Goal: Task Accomplishment & Management: Use online tool/utility

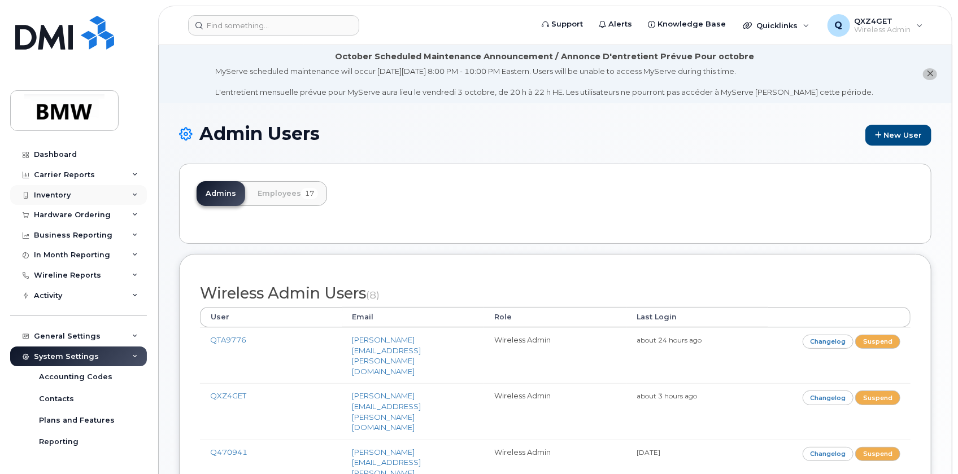
click at [64, 194] on div "Inventory" at bounding box center [52, 195] width 37 height 9
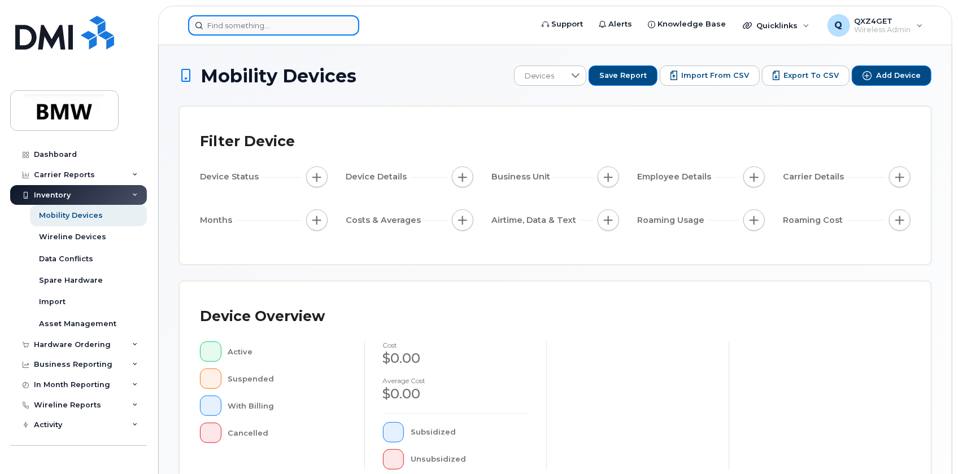
click at [230, 27] on input at bounding box center [273, 25] width 171 height 20
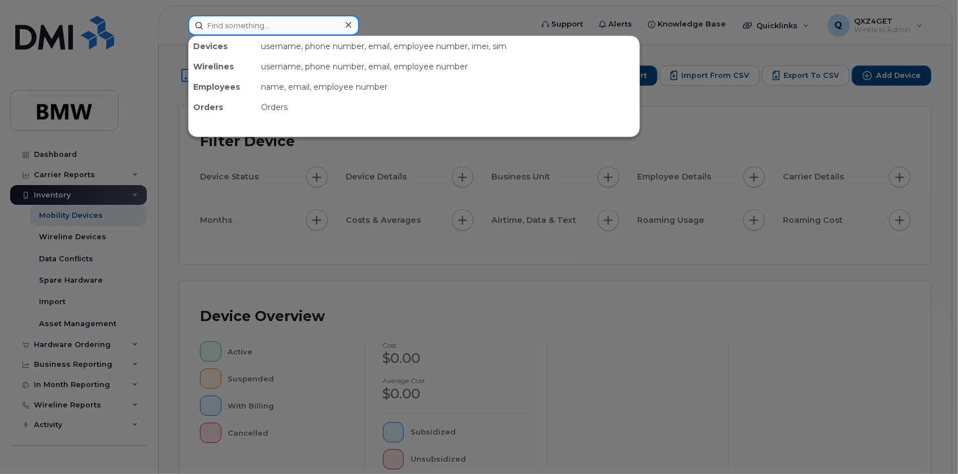
paste input "Sabrina Barthel"
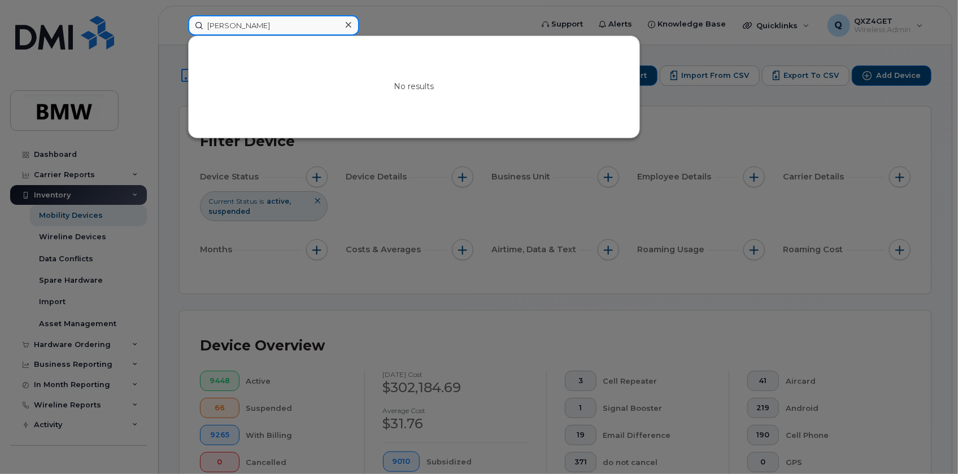
type input "Sabrina Barthel"
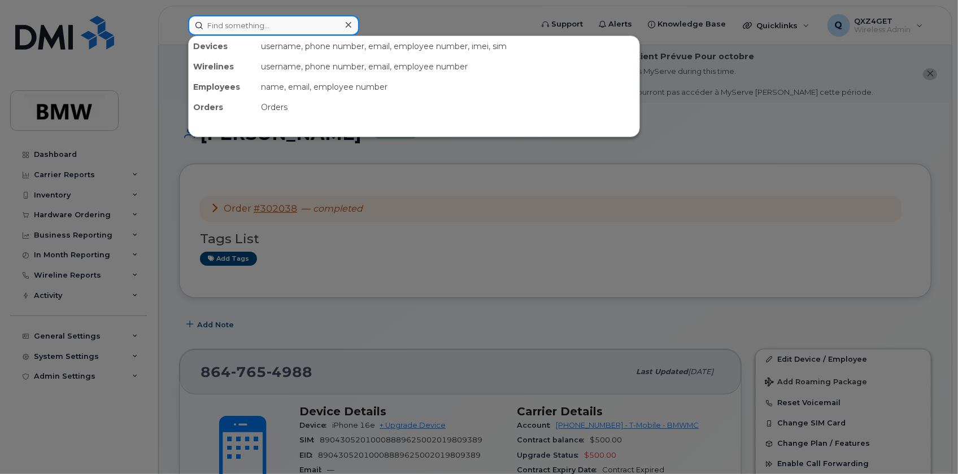
click at [224, 21] on input at bounding box center [273, 25] width 171 height 20
paste input "8642856233"
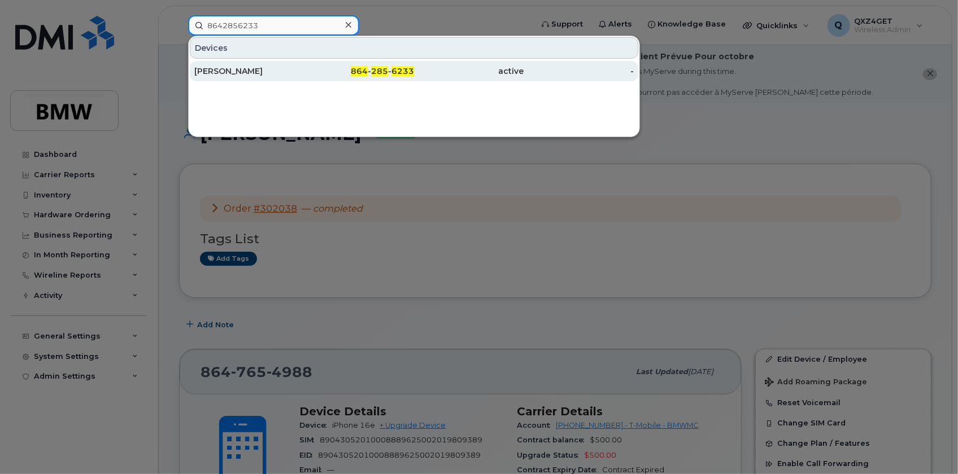
type input "8642856233"
click at [222, 71] on div "Valerie Green" at bounding box center [249, 70] width 110 height 11
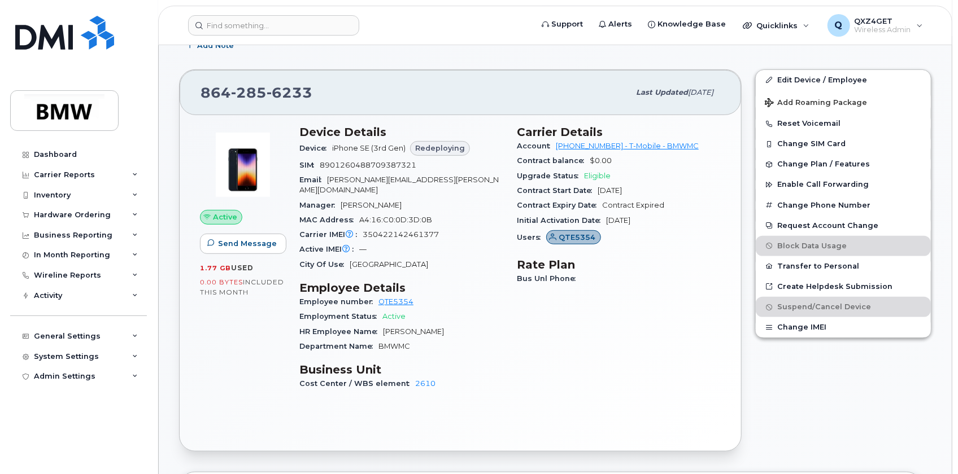
scroll to position [279, 0]
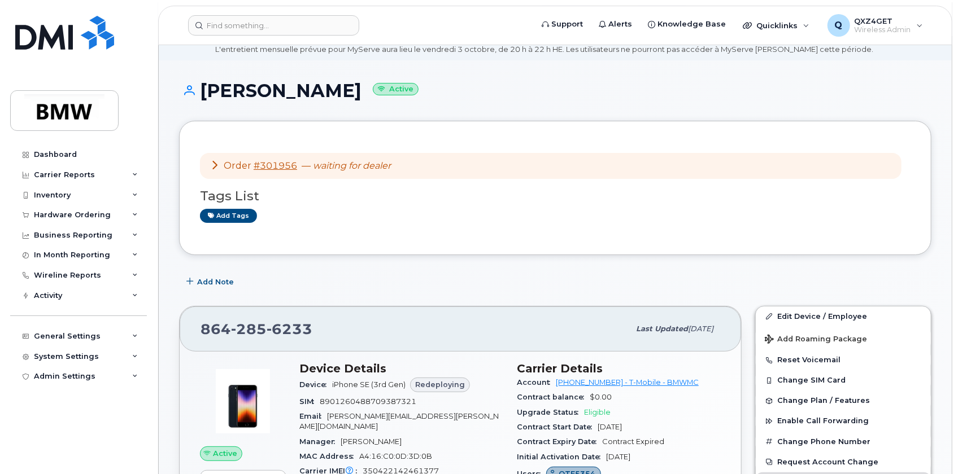
scroll to position [154, 0]
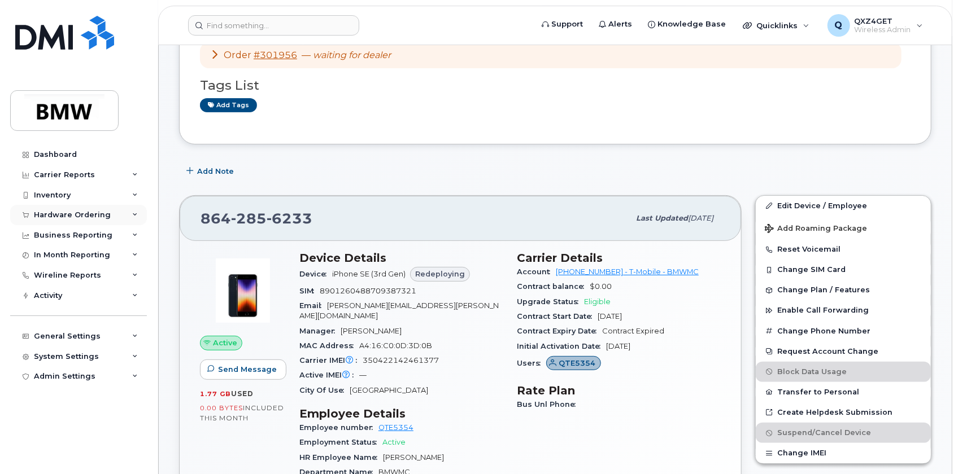
click at [67, 212] on div "Hardware Ordering" at bounding box center [72, 215] width 77 height 9
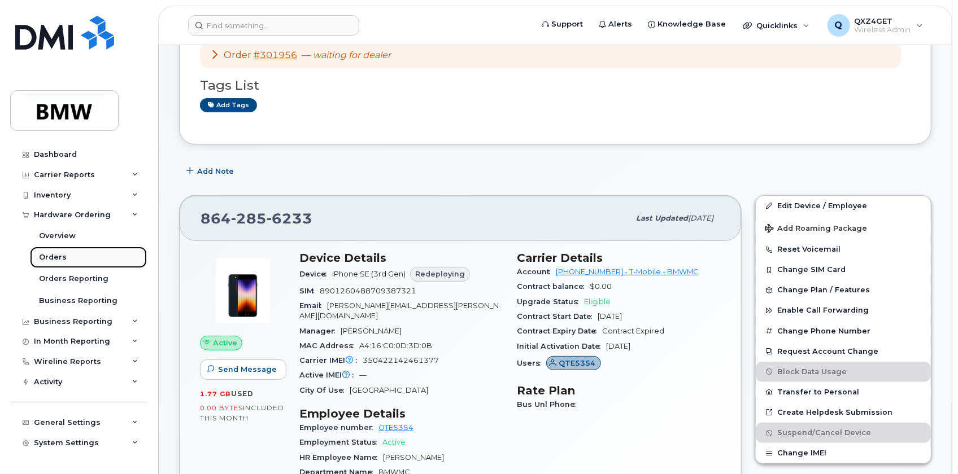
click at [63, 253] on div "Orders" at bounding box center [53, 257] width 28 height 10
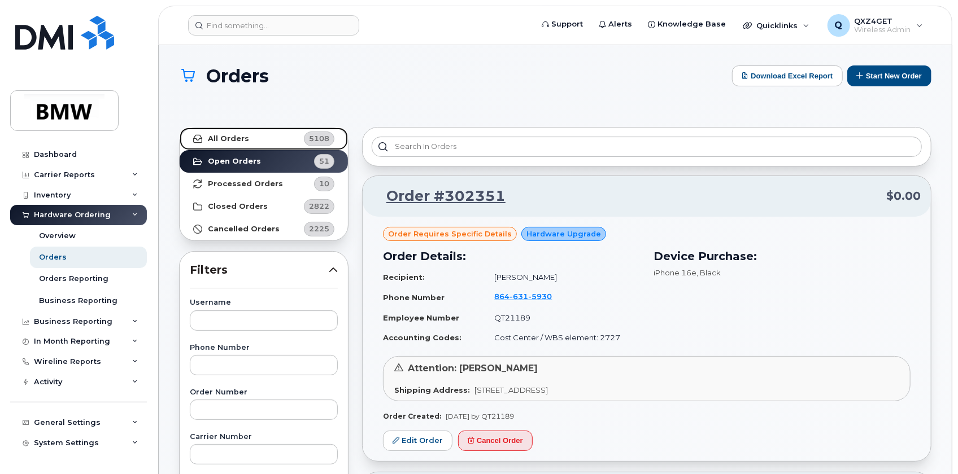
click at [220, 137] on strong "All Orders" at bounding box center [228, 138] width 41 height 9
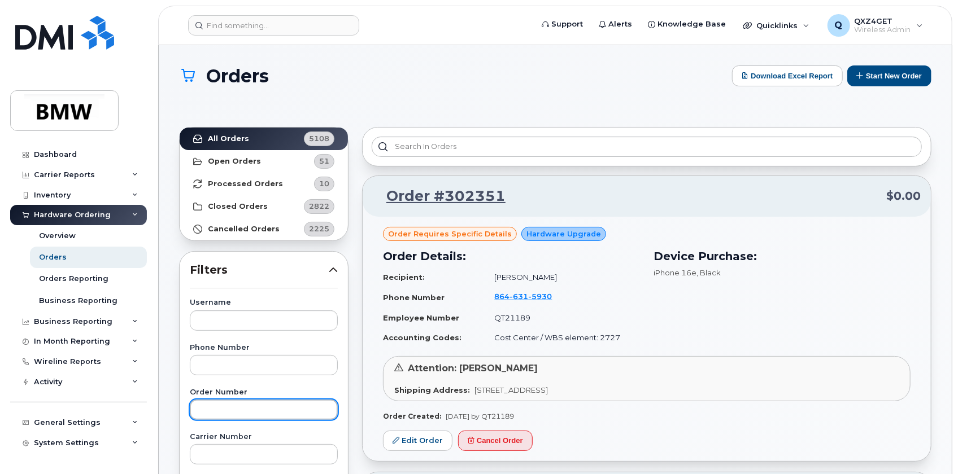
paste input "302265"
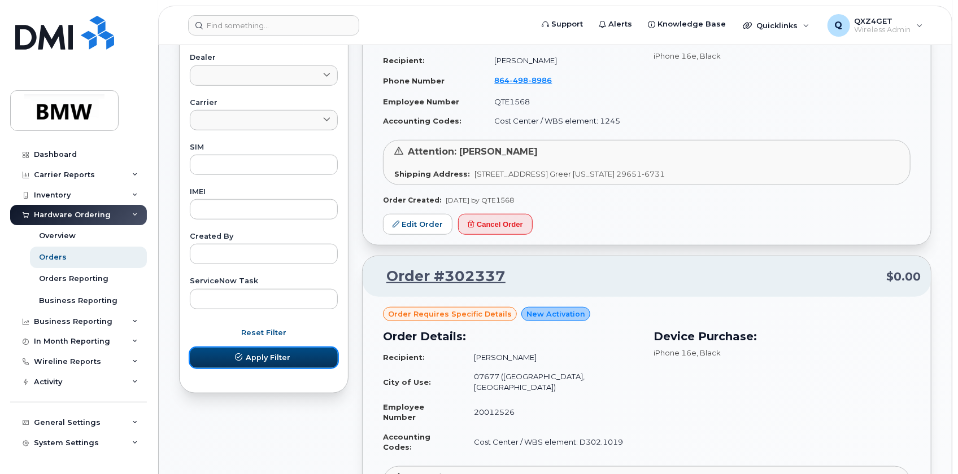
click at [269, 360] on span "Apply Filter" at bounding box center [268, 357] width 45 height 11
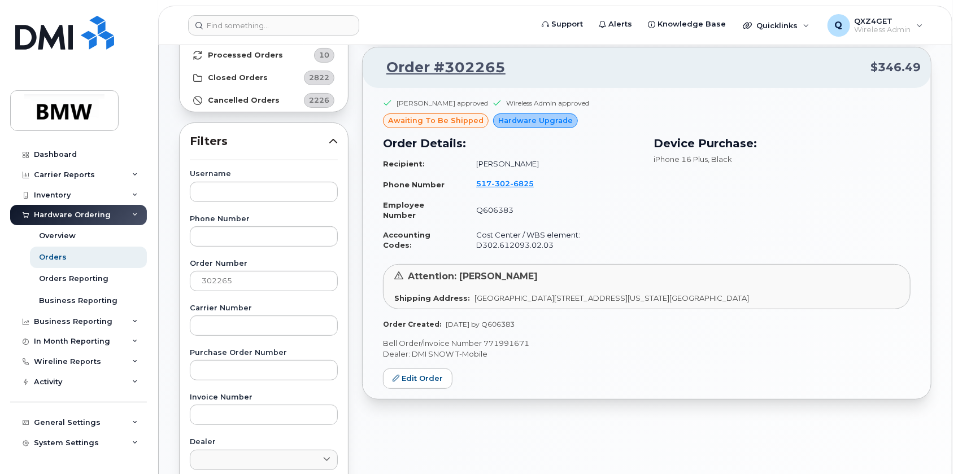
scroll to position [77, 0]
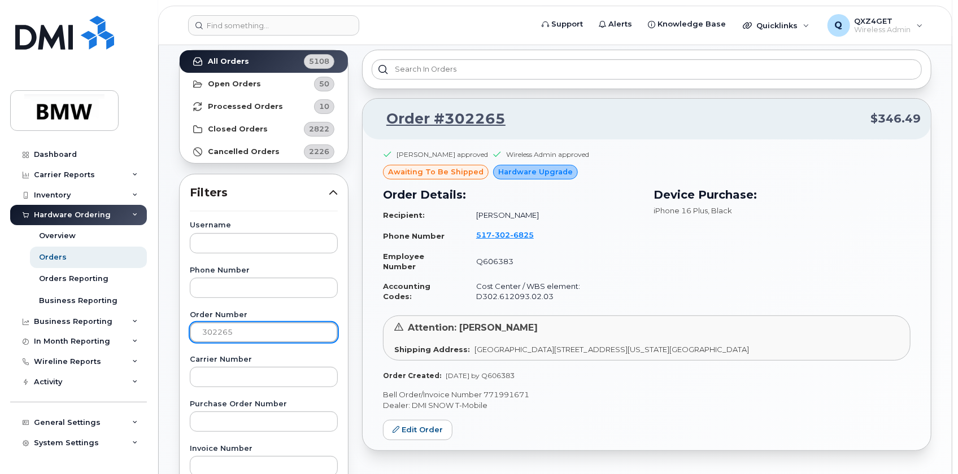
click at [274, 336] on input "302265" at bounding box center [264, 332] width 148 height 20
drag, startPoint x: 274, startPoint y: 336, endPoint x: 165, endPoint y: 329, distance: 108.6
click at [165, 329] on div "Orders Download Excel Report Start New Order All Orders 5108 Open Orders 50 Pro…" at bounding box center [555, 409] width 793 height 882
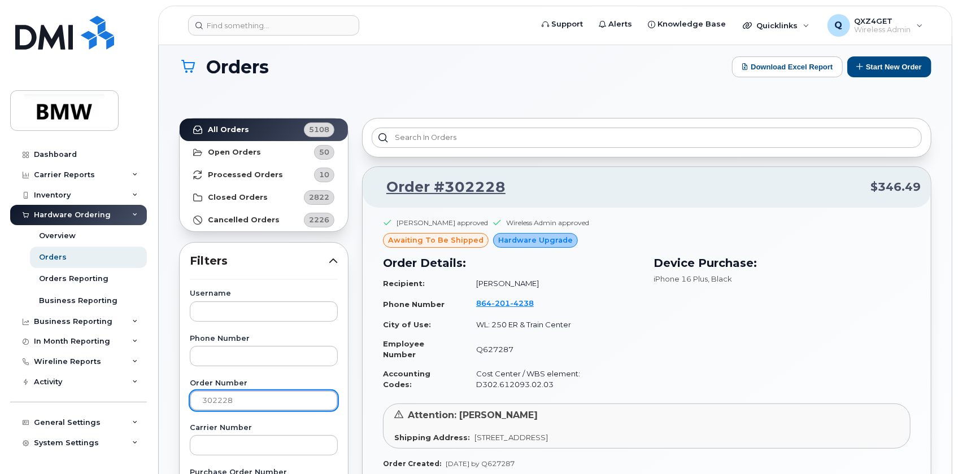
scroll to position [0, 0]
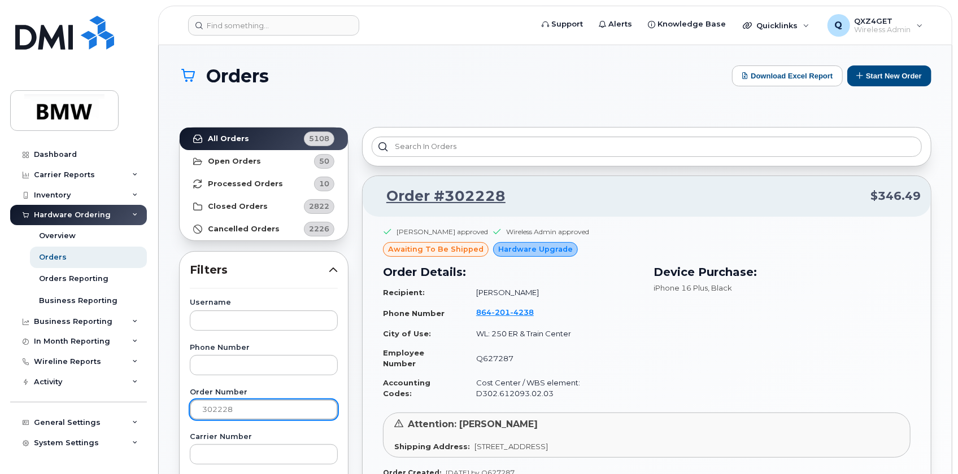
click at [246, 407] on input "302228" at bounding box center [264, 410] width 148 height 20
drag, startPoint x: 246, startPoint y: 407, endPoint x: 160, endPoint y: 410, distance: 85.9
paste input "3"
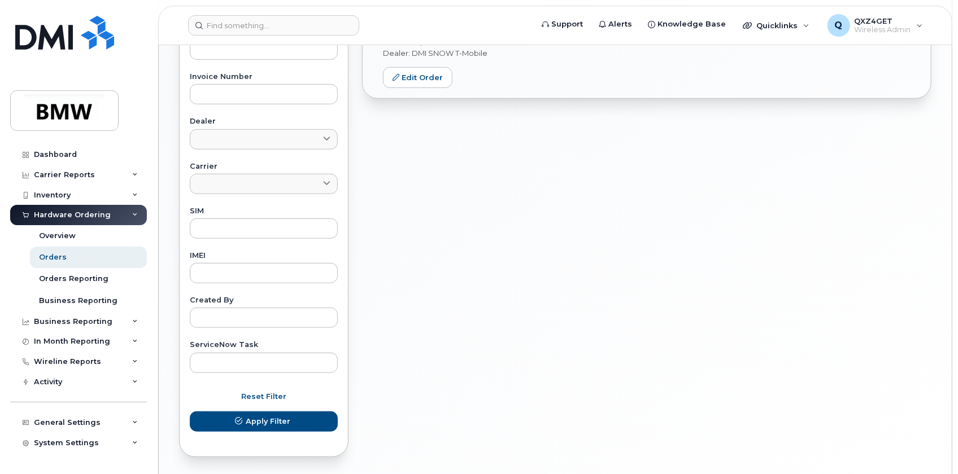
scroll to position [462, 0]
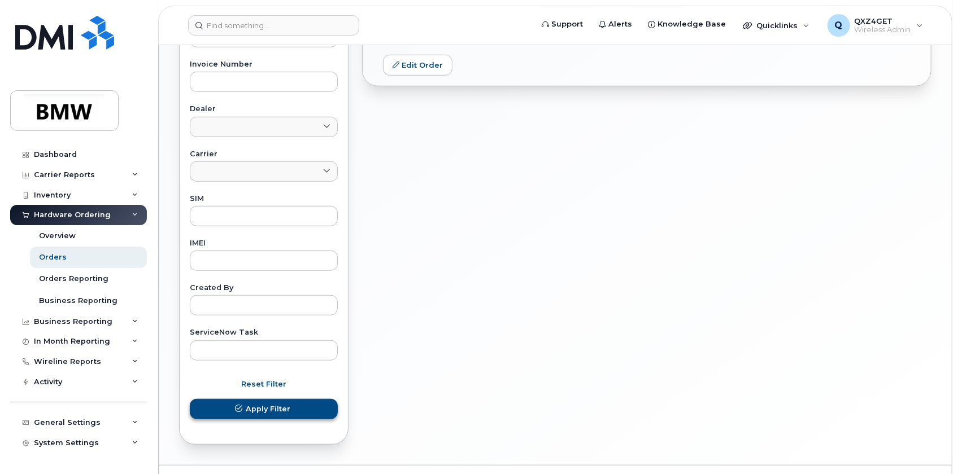
type input "302223"
click at [246, 410] on span "Apply Filter" at bounding box center [268, 409] width 45 height 11
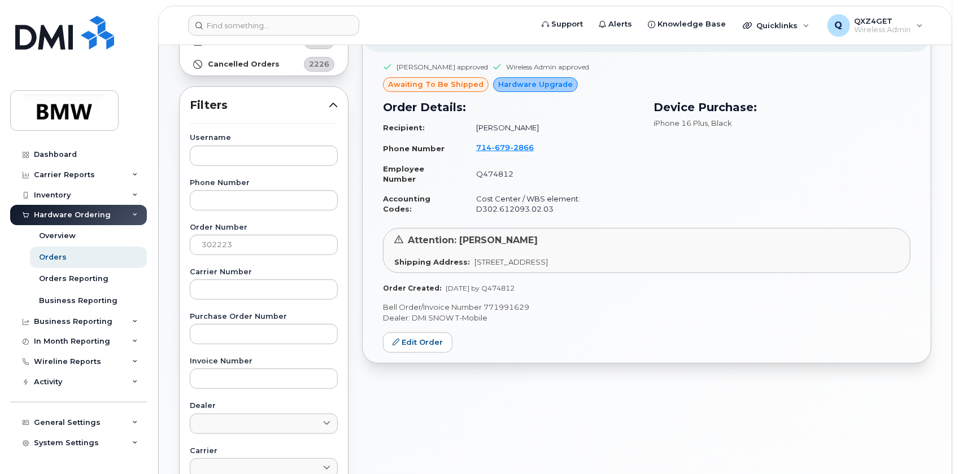
scroll to position [51, 0]
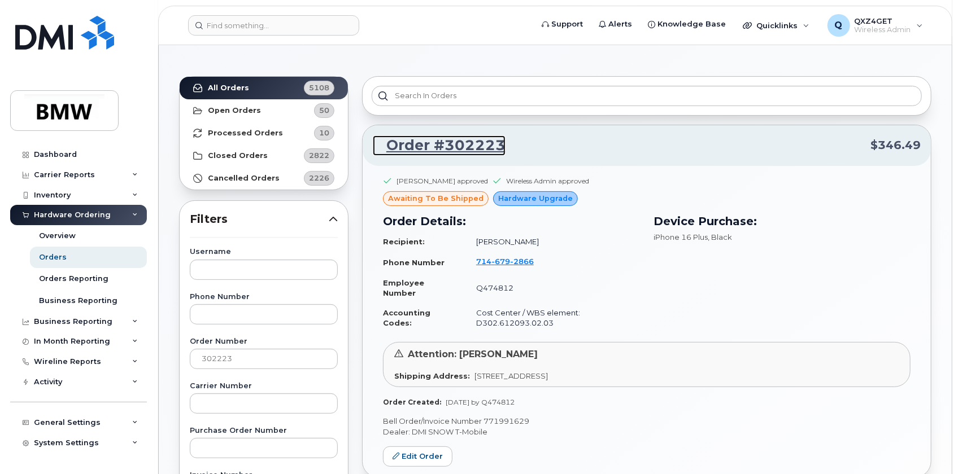
click at [402, 143] on link "Order #302223" at bounding box center [439, 146] width 133 height 20
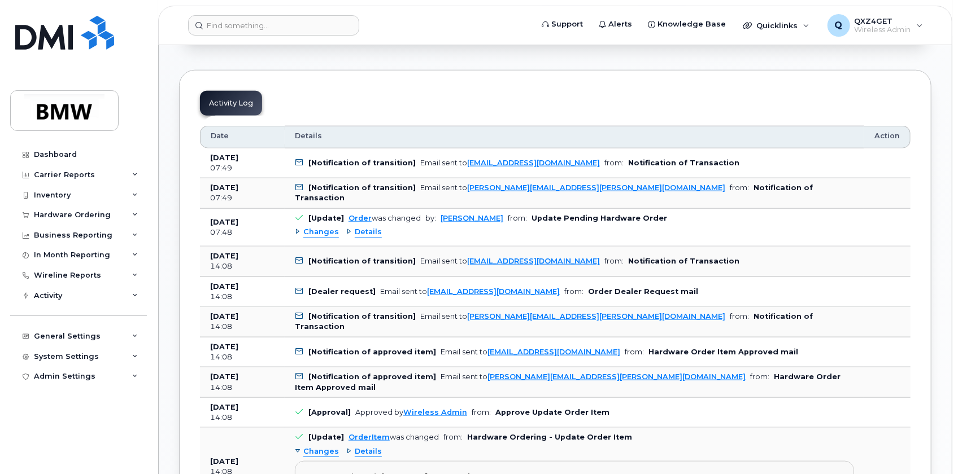
scroll to position [718, 0]
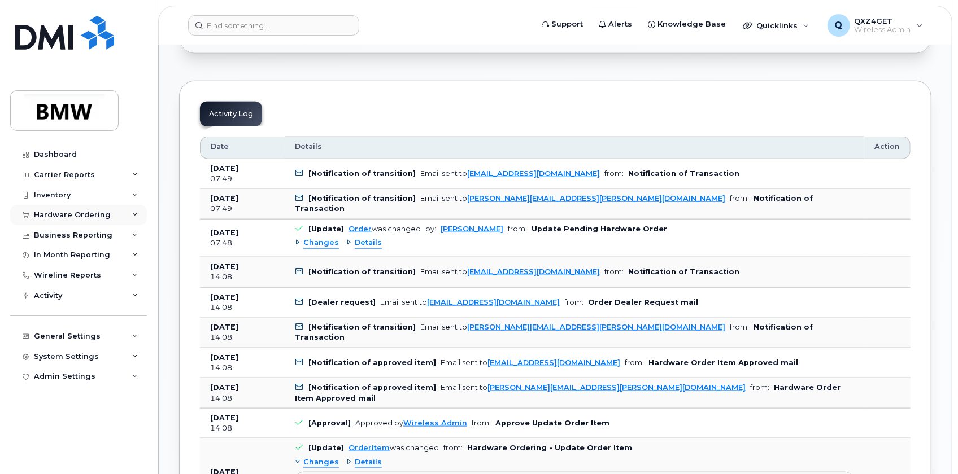
click at [61, 212] on div "Hardware Ordering" at bounding box center [72, 215] width 77 height 9
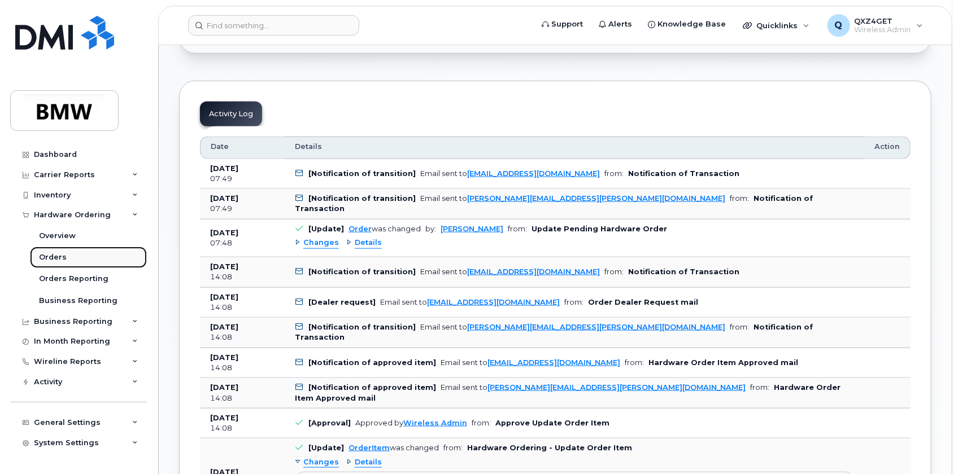
click at [53, 254] on div "Orders" at bounding box center [53, 257] width 28 height 10
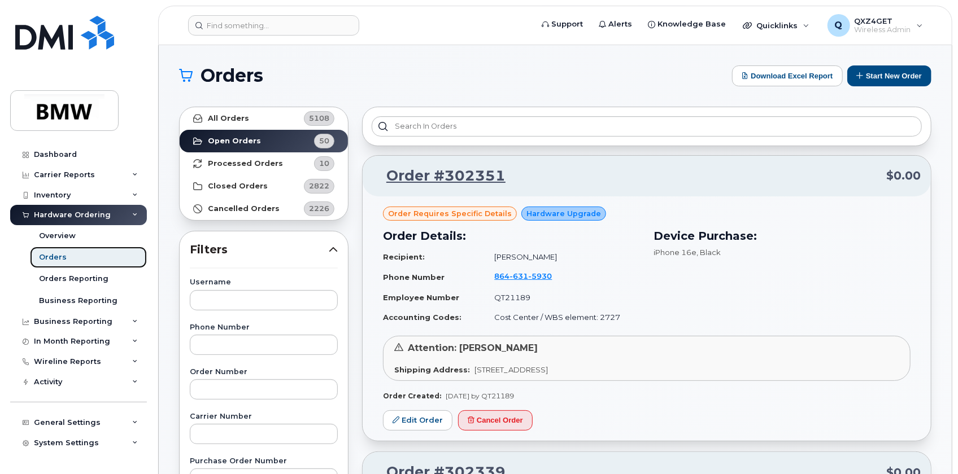
click at [54, 257] on div "Orders" at bounding box center [53, 257] width 28 height 10
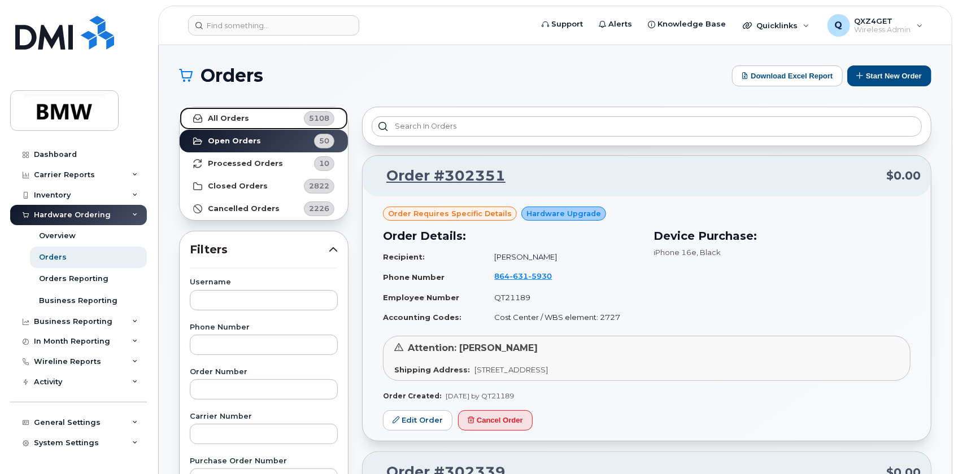
click at [223, 116] on strong "All Orders" at bounding box center [228, 118] width 41 height 9
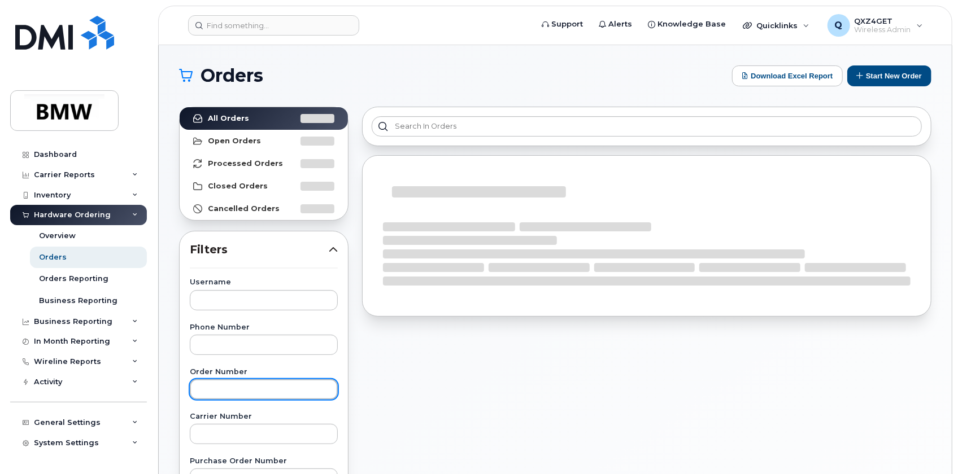
click at [228, 385] on input "text" at bounding box center [264, 389] width 148 height 20
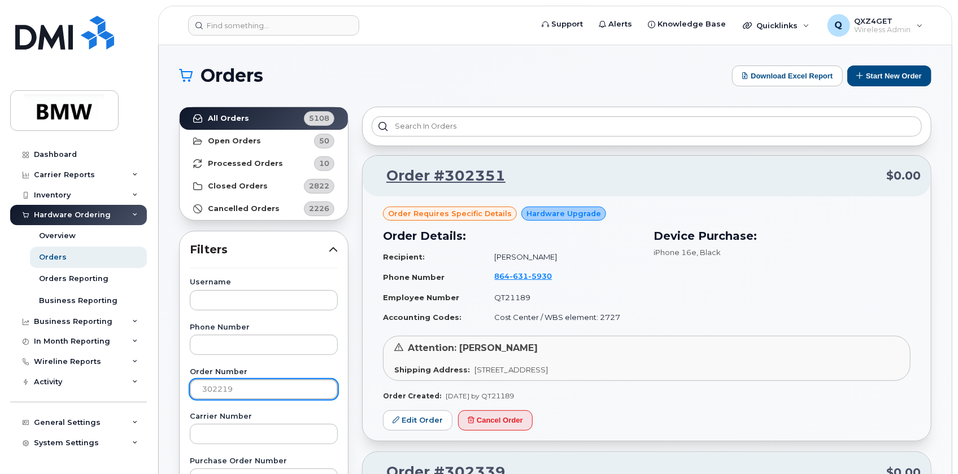
type input "302219"
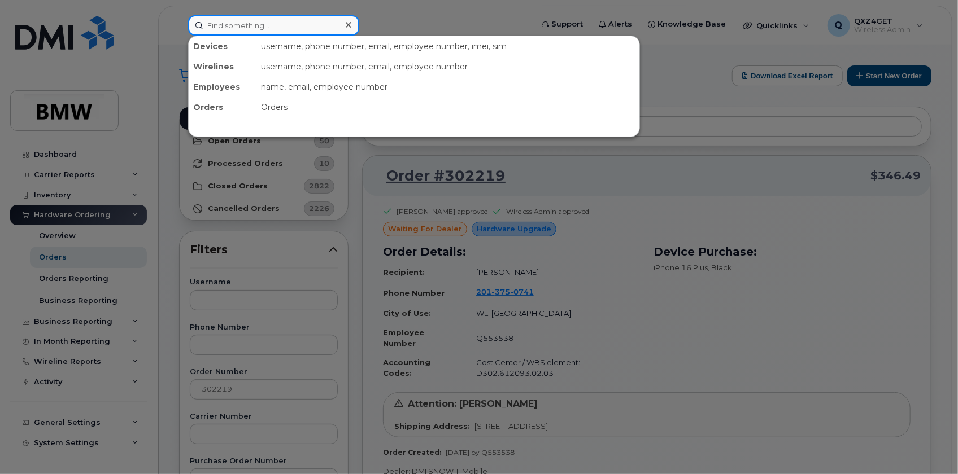
click at [233, 25] on input at bounding box center [273, 25] width 171 height 20
paste input "8642757321"
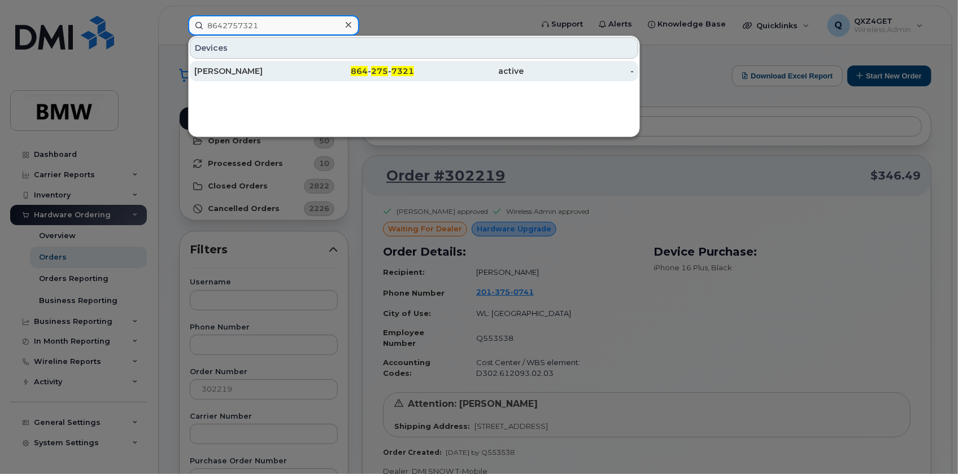
type input "8642757321"
click at [226, 71] on div "Christina Richey" at bounding box center [249, 70] width 110 height 11
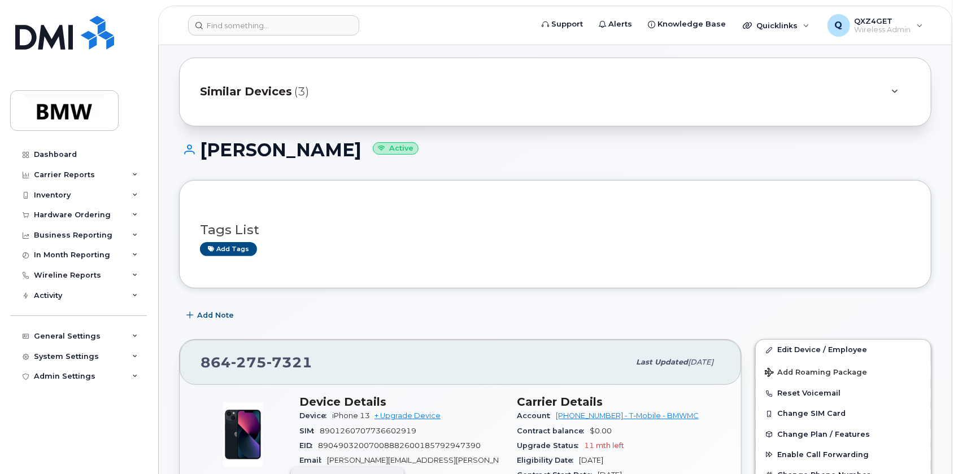
scroll to position [51, 0]
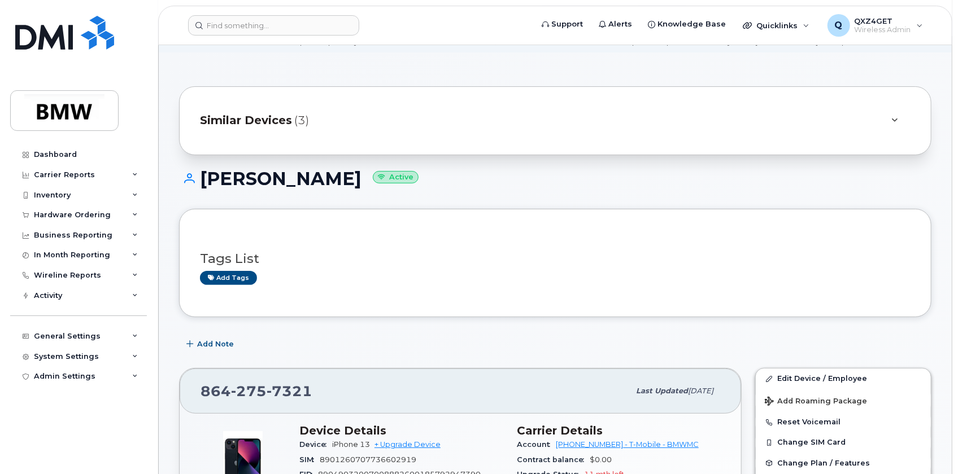
click at [269, 116] on span "Similar Devices" at bounding box center [246, 120] width 92 height 16
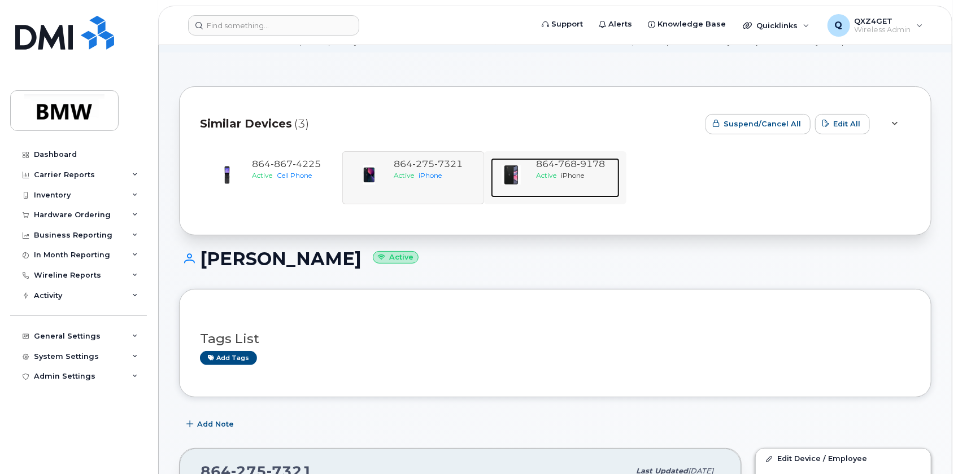
click at [543, 168] on span "[PHONE_NUMBER]" at bounding box center [570, 164] width 69 height 11
click at [545, 169] on div "[PHONE_NUMBER] Active iPhone" at bounding box center [575, 178] width 88 height 40
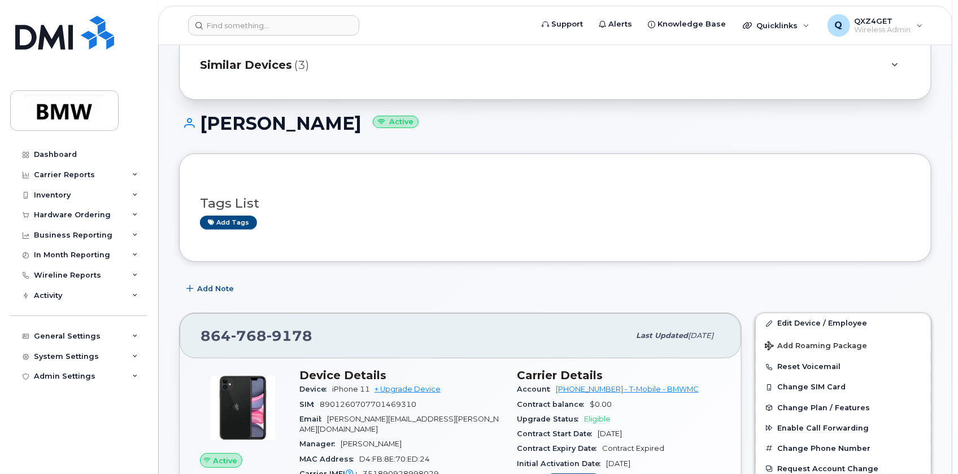
scroll to position [102, 0]
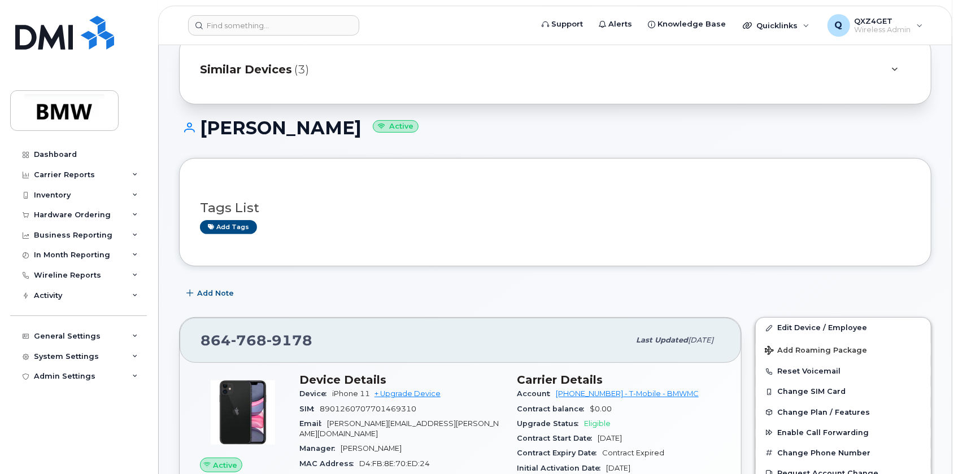
click at [245, 73] on span "Similar Devices" at bounding box center [246, 70] width 92 height 16
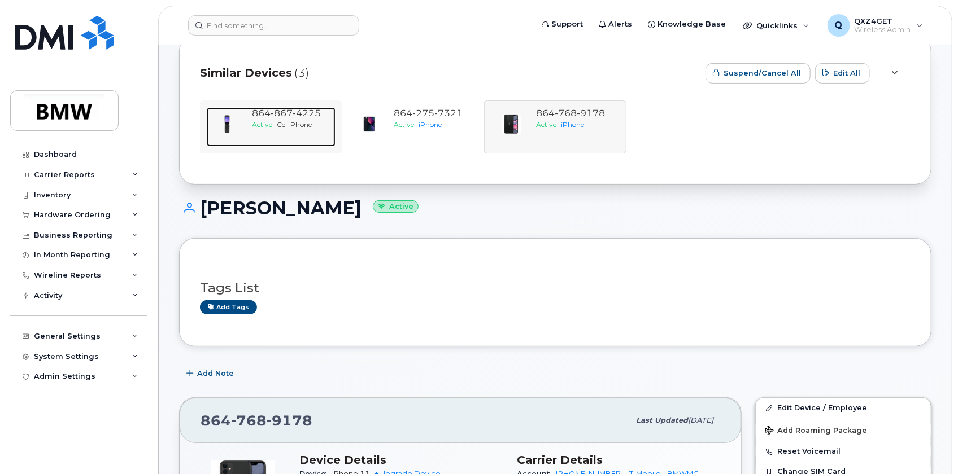
click at [278, 122] on span "Cell Phone" at bounding box center [294, 124] width 35 height 8
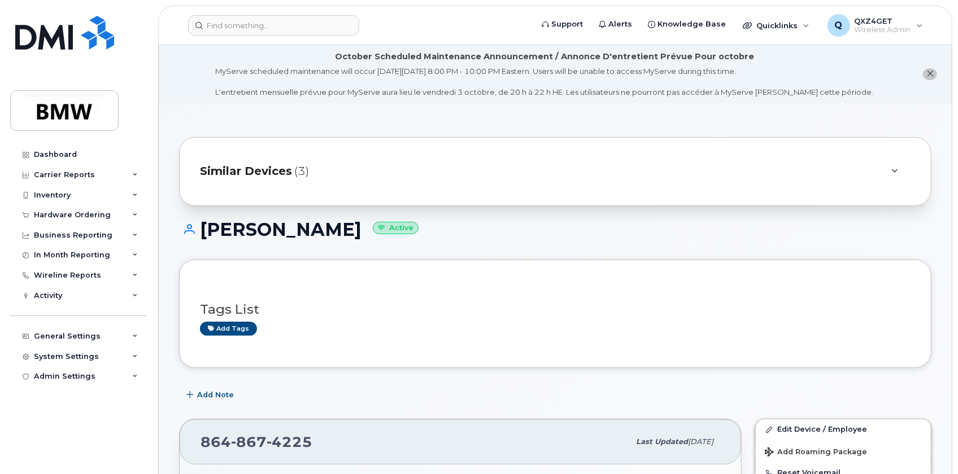
click at [282, 167] on span "Similar Devices" at bounding box center [246, 171] width 92 height 16
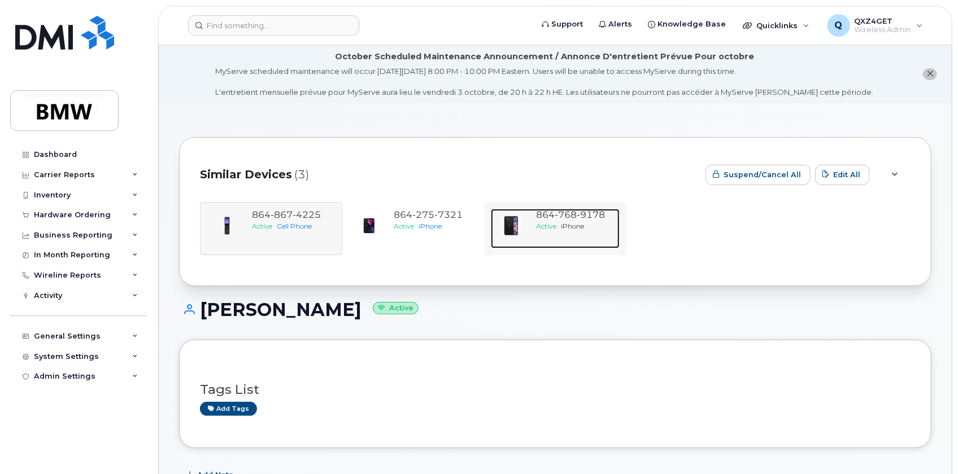
click at [563, 220] on span "768" at bounding box center [565, 214] width 22 height 11
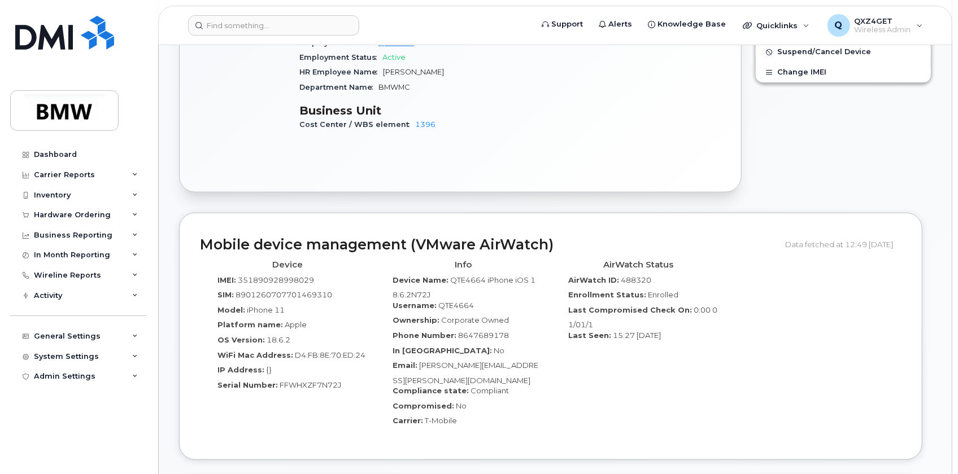
scroll to position [553, 0]
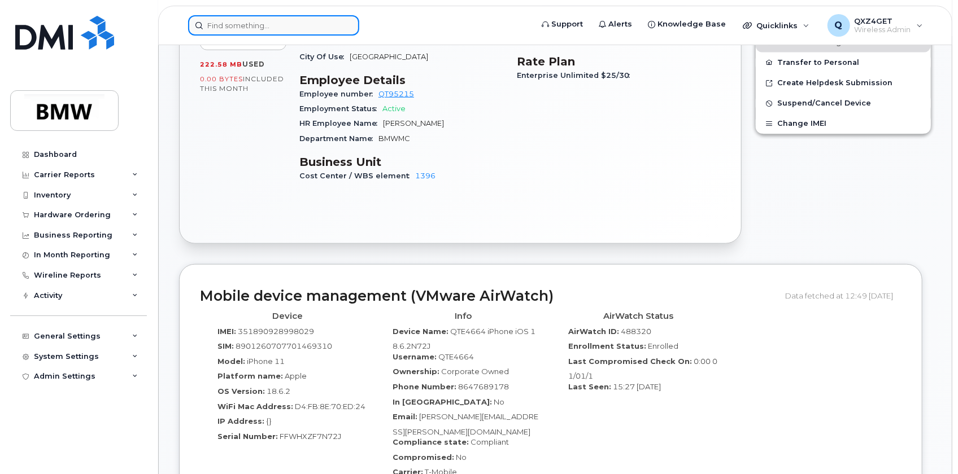
click at [242, 23] on input at bounding box center [273, 25] width 171 height 20
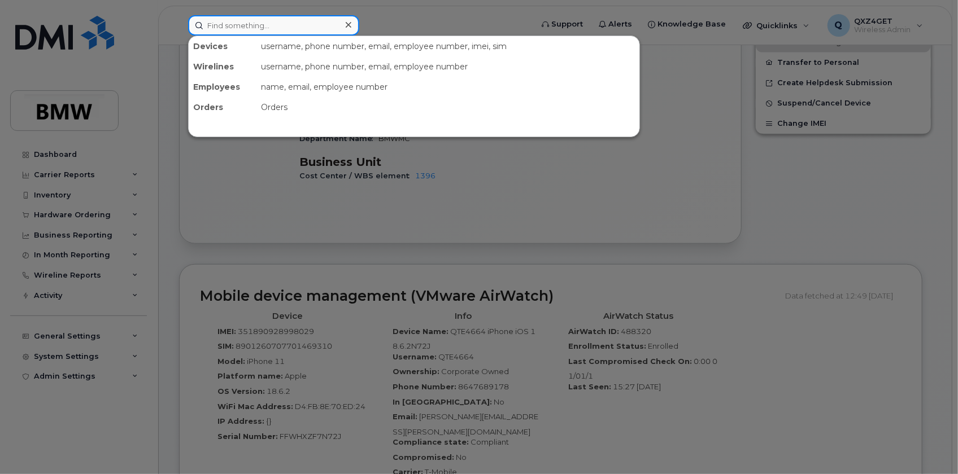
paste input "frances.falkenburg@bmwmc.com"
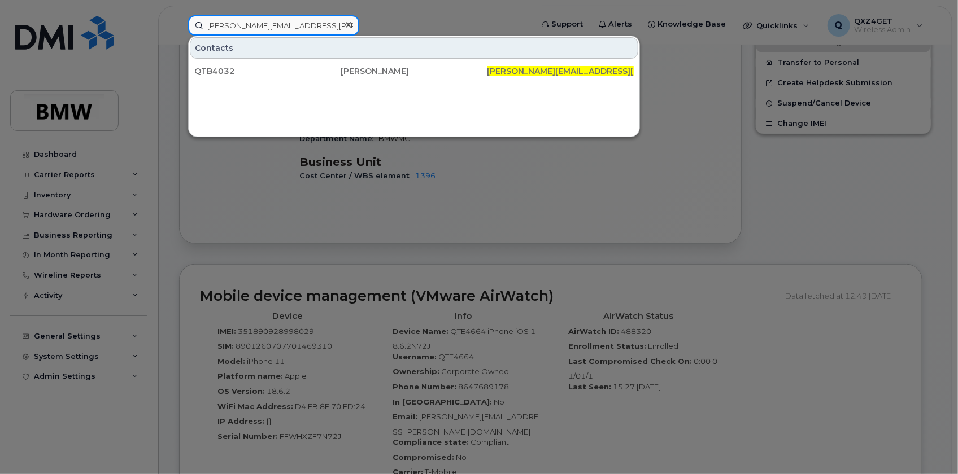
type input "frances.falkenburg@bmwmc.com"
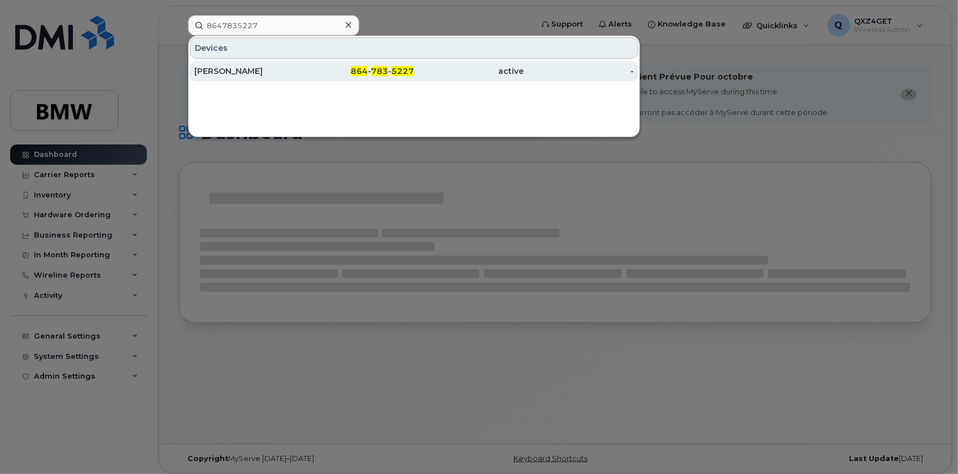
type input "8647835227"
click at [226, 71] on div "[PERSON_NAME]" at bounding box center [249, 70] width 110 height 11
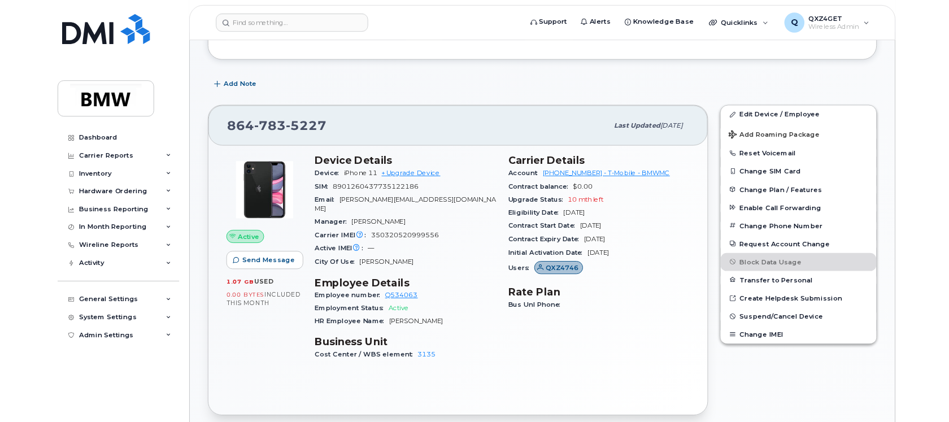
scroll to position [256, 0]
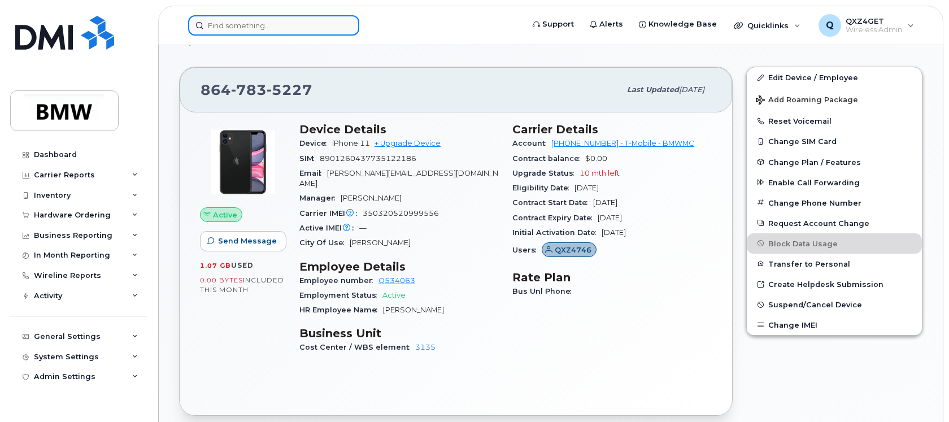
click at [231, 24] on input at bounding box center [273, 25] width 171 height 20
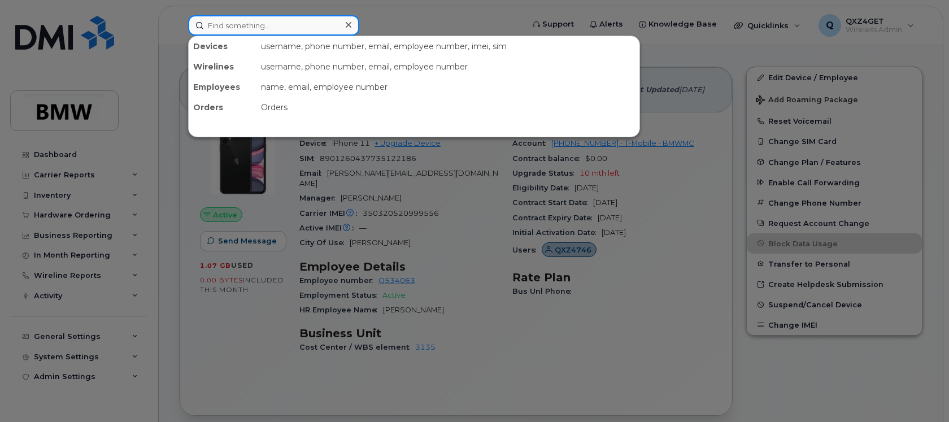
paste input "6307463626"
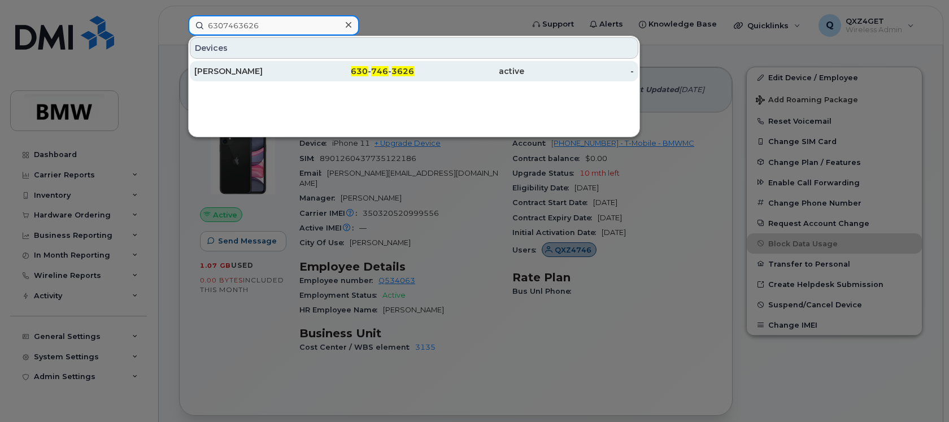
type input "6307463626"
click at [234, 69] on div "[PERSON_NAME]" at bounding box center [249, 70] width 110 height 11
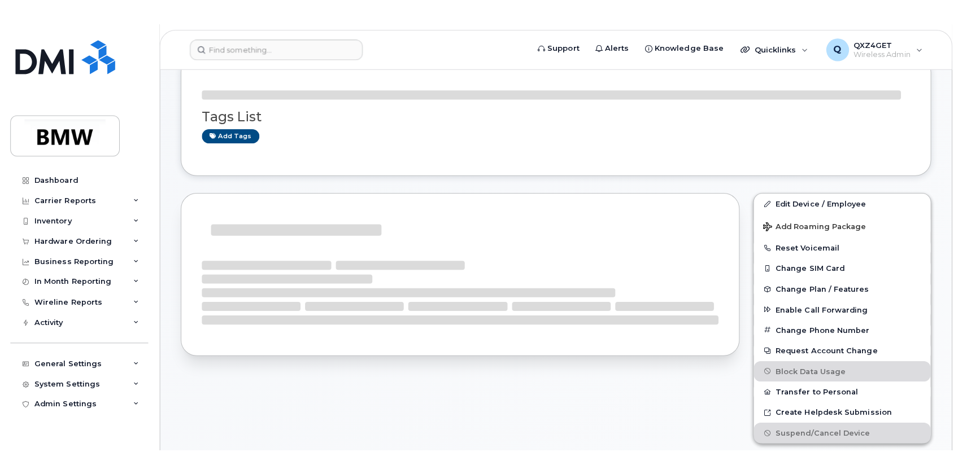
scroll to position [263, 0]
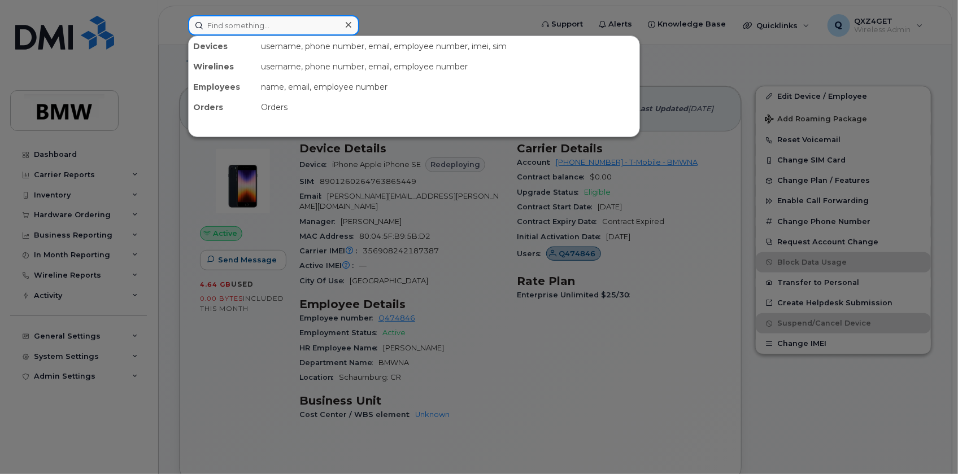
click at [238, 21] on input at bounding box center [273, 25] width 171 height 20
paste input "[PERSON_NAME][EMAIL_ADDRESS][PERSON_NAME][DOMAIN_NAME]"
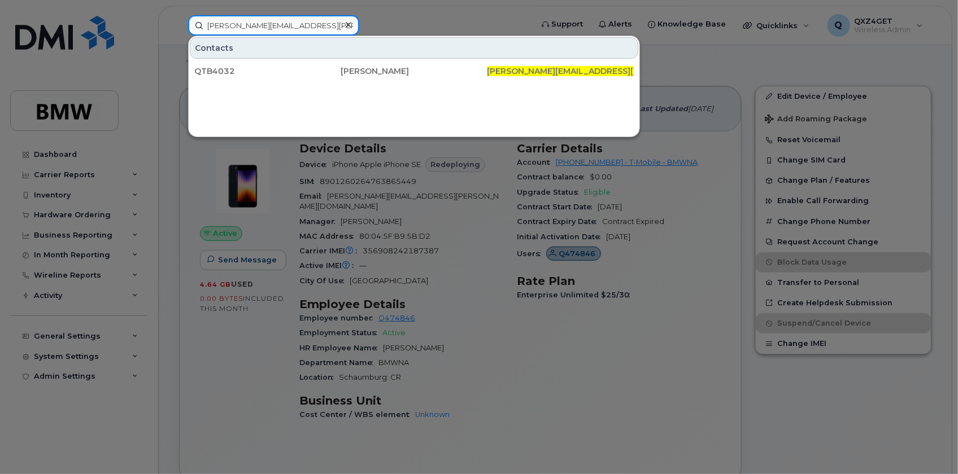
type input "[PERSON_NAME][EMAIL_ADDRESS][PERSON_NAME][DOMAIN_NAME]"
click at [53, 192] on div at bounding box center [479, 237] width 958 height 474
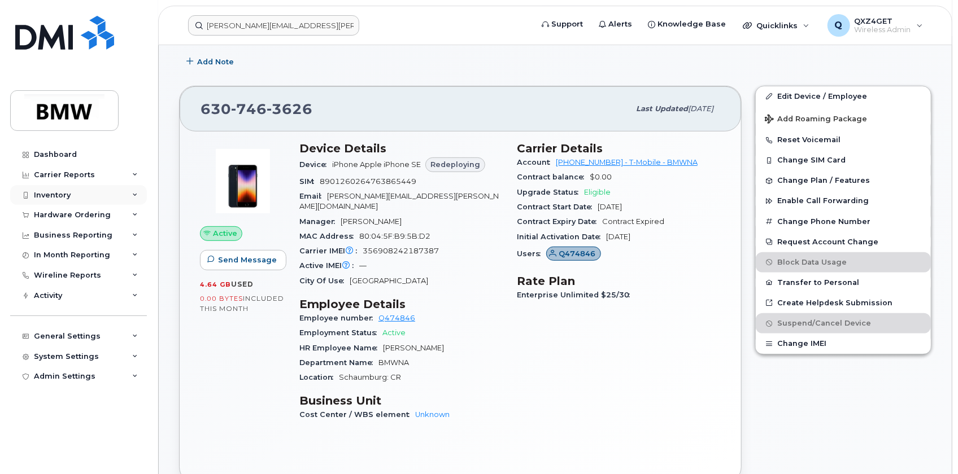
click at [51, 196] on div "Inventory" at bounding box center [52, 195] width 37 height 9
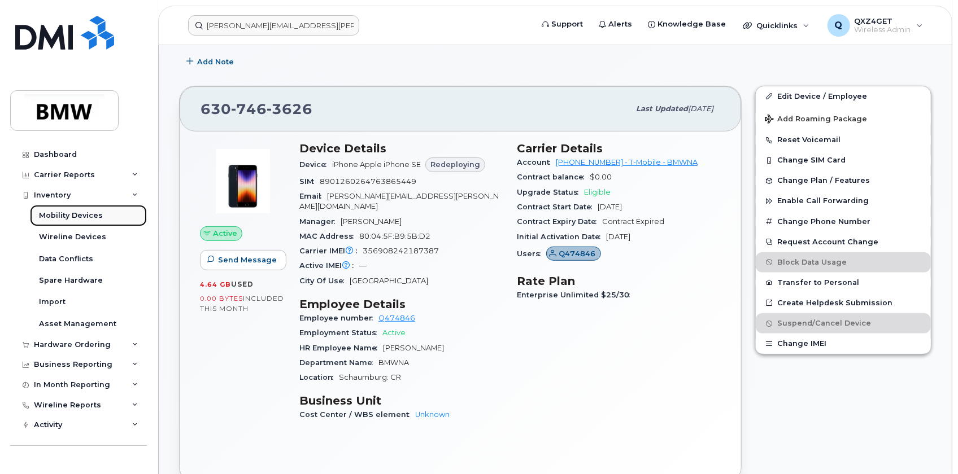
click at [59, 217] on div "Mobility Devices" at bounding box center [71, 216] width 64 height 10
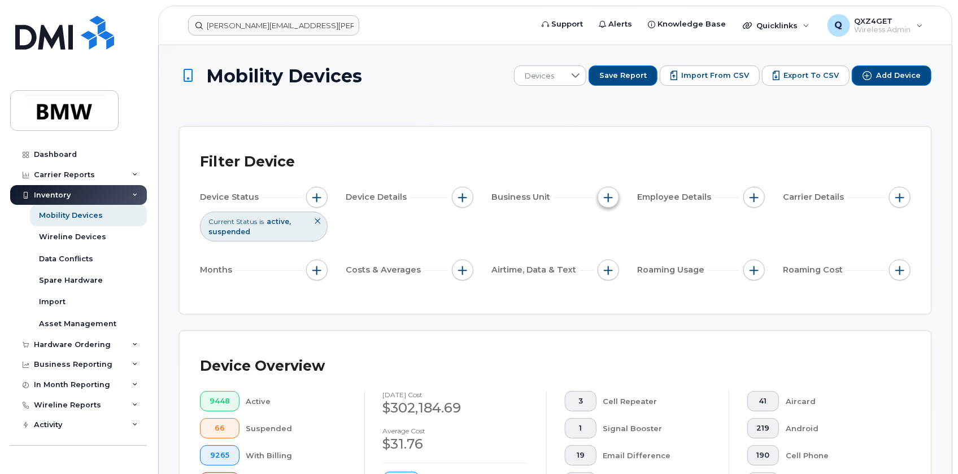
click at [606, 202] on button "button" at bounding box center [607, 197] width 21 height 21
click at [615, 231] on div "Manager" at bounding box center [669, 231] width 125 height 11
click at [612, 234] on input "Manager" at bounding box center [611, 231] width 9 height 9
checkbox input "true"
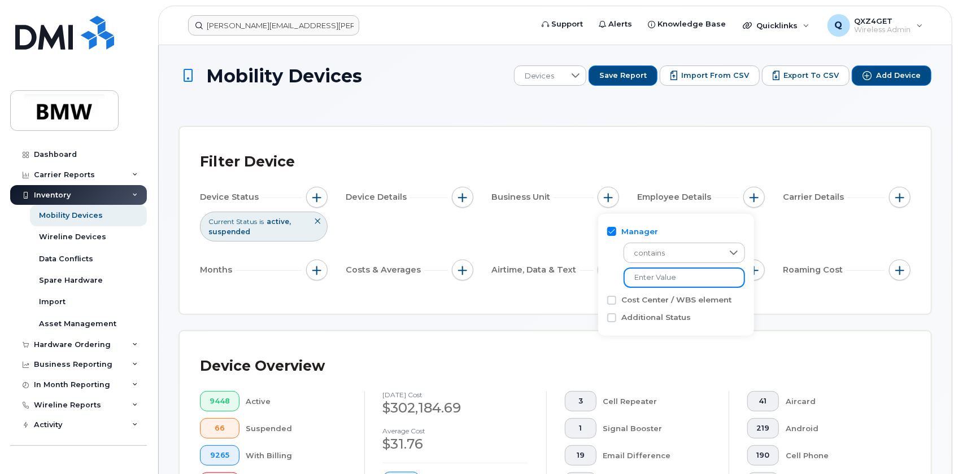
click at [652, 278] on input "text" at bounding box center [683, 278] width 121 height 20
type input "f"
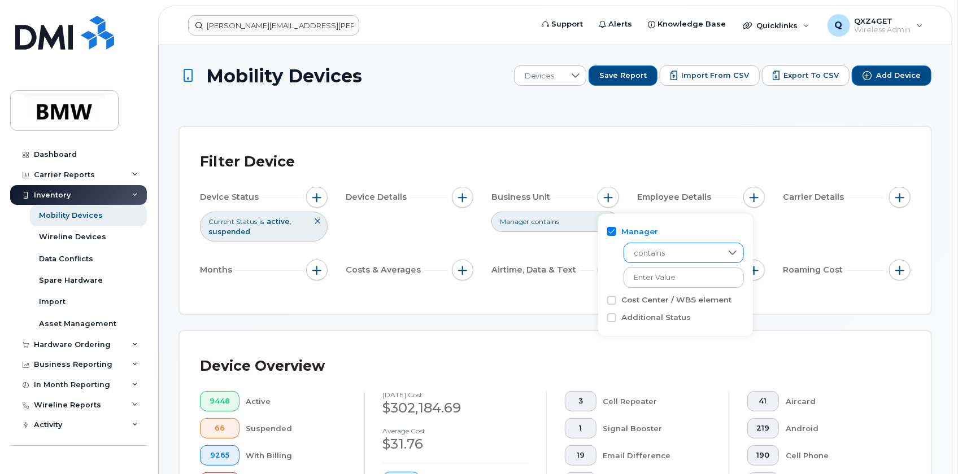
click at [687, 259] on span "contains" at bounding box center [673, 253] width 98 height 20
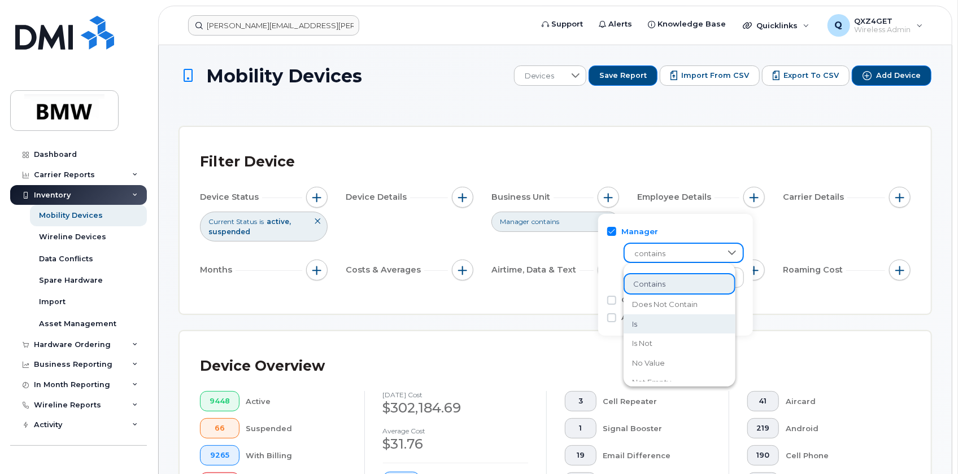
click at [648, 327] on li "is" at bounding box center [679, 324] width 112 height 20
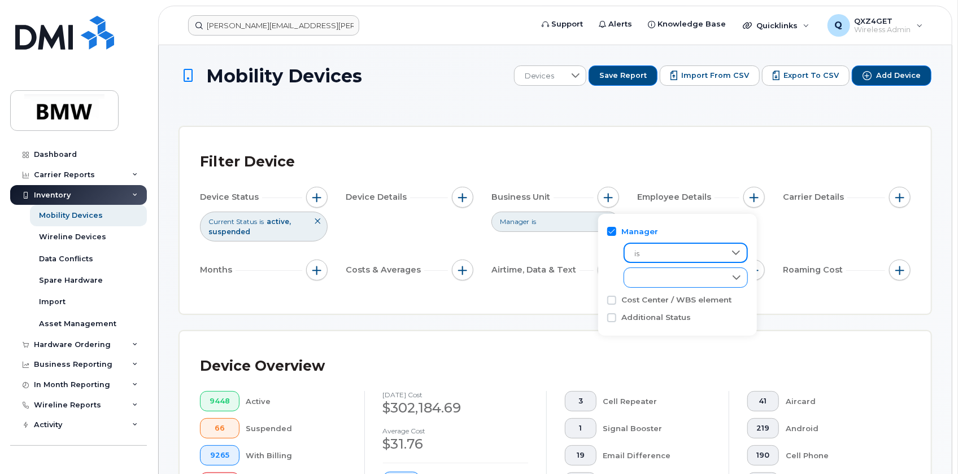
click at [653, 278] on div "empty" at bounding box center [675, 277] width 102 height 19
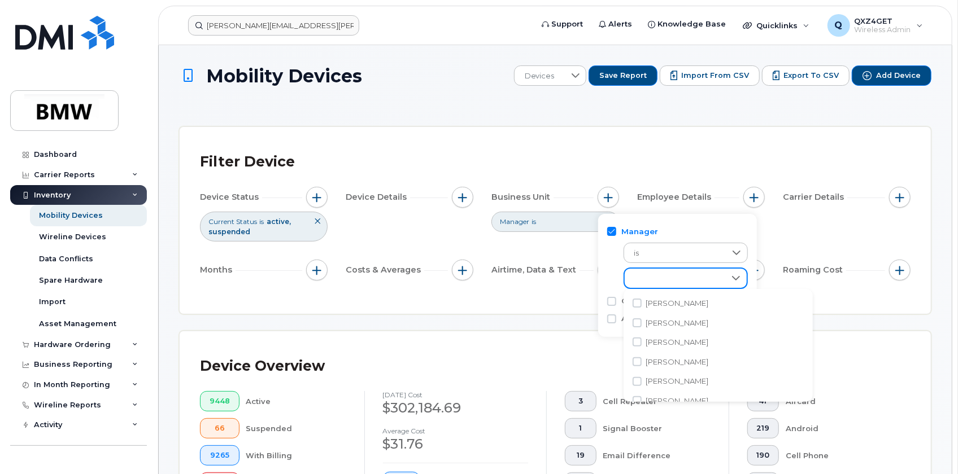
scroll to position [6, 47]
click at [654, 276] on div "empty" at bounding box center [674, 278] width 100 height 19
click at [664, 273] on div "empty" at bounding box center [674, 278] width 100 height 19
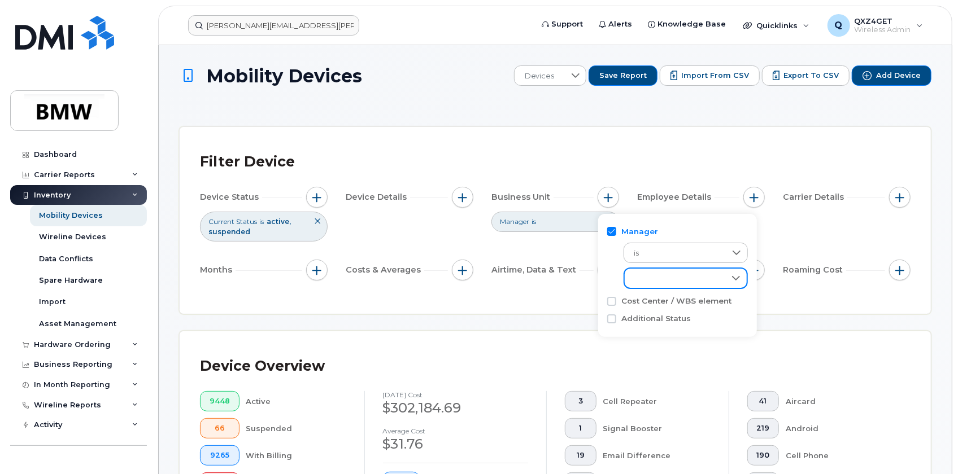
click at [664, 273] on div "empty" at bounding box center [674, 278] width 100 height 19
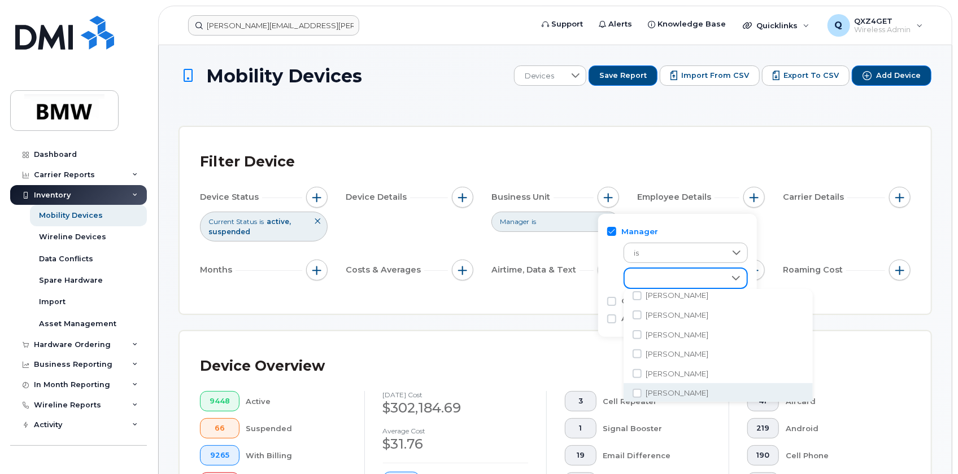
checkbox input "true"
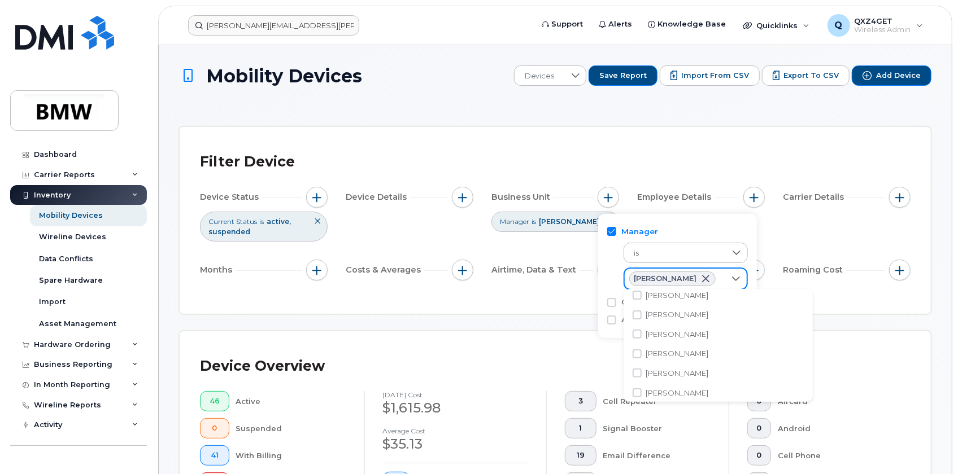
scroll to position [2955, 0]
checkbox input "true"
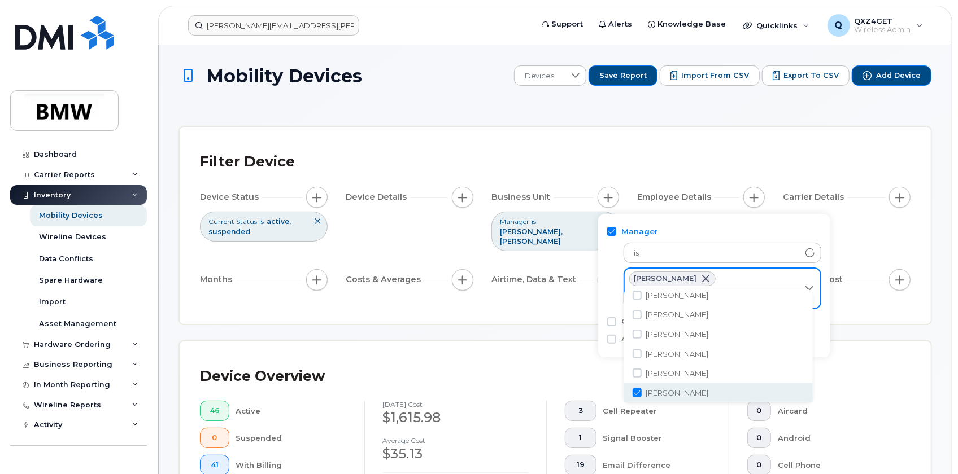
click at [762, 281] on div "[PERSON_NAME] [PERSON_NAME]" at bounding box center [711, 289] width 174 height 40
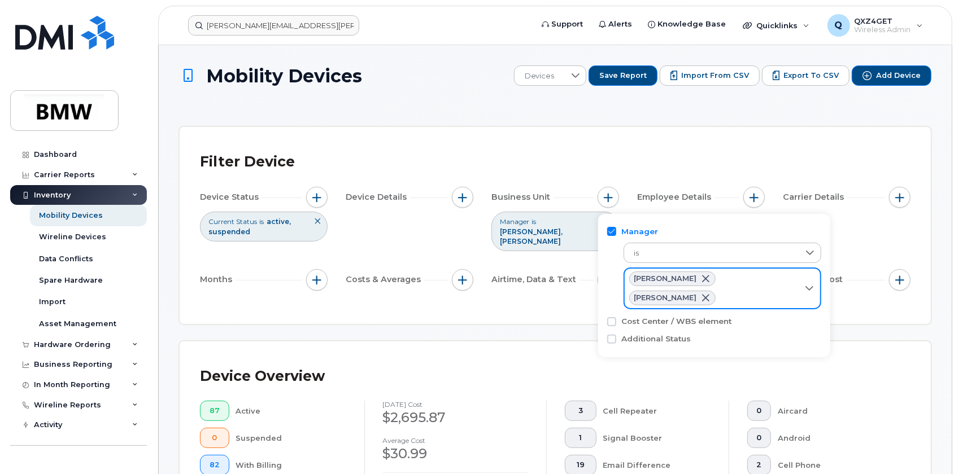
click at [733, 293] on div "[PERSON_NAME] [PERSON_NAME]" at bounding box center [711, 289] width 174 height 40
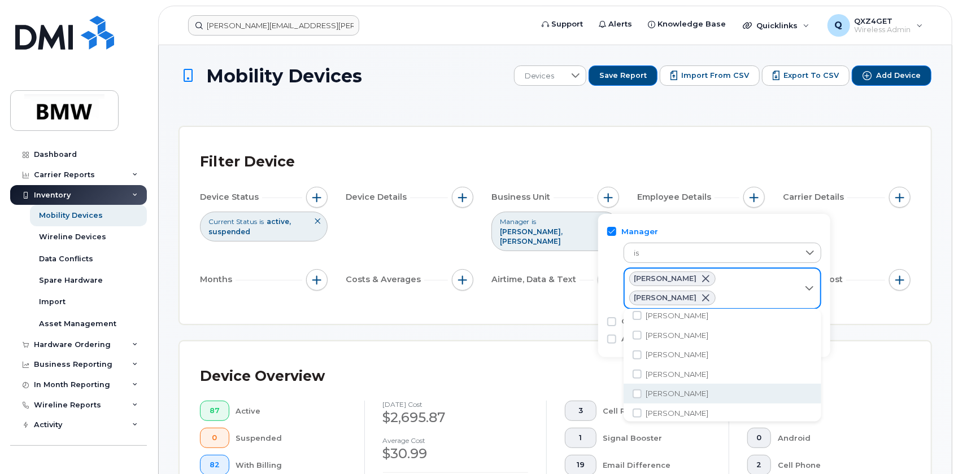
checkbox input "true"
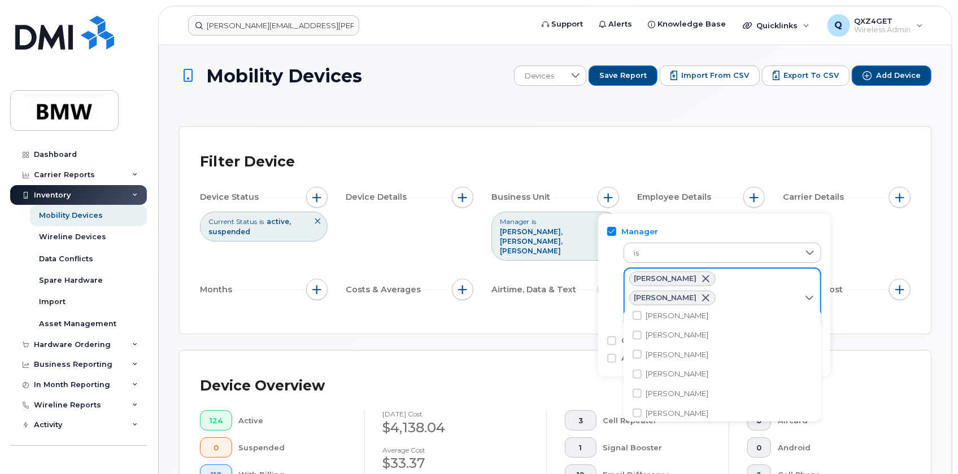
scroll to position [15481, 0]
checkbox input "true"
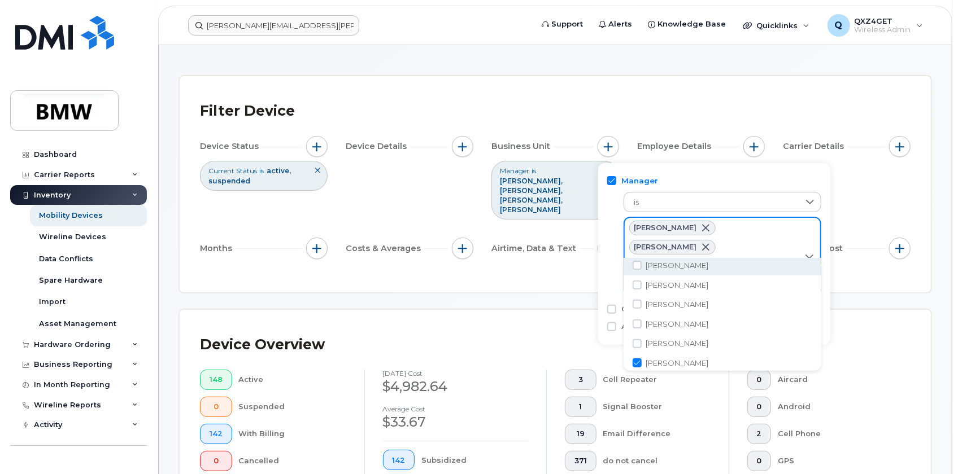
scroll to position [15477, 0]
click at [806, 252] on icon at bounding box center [809, 256] width 9 height 9
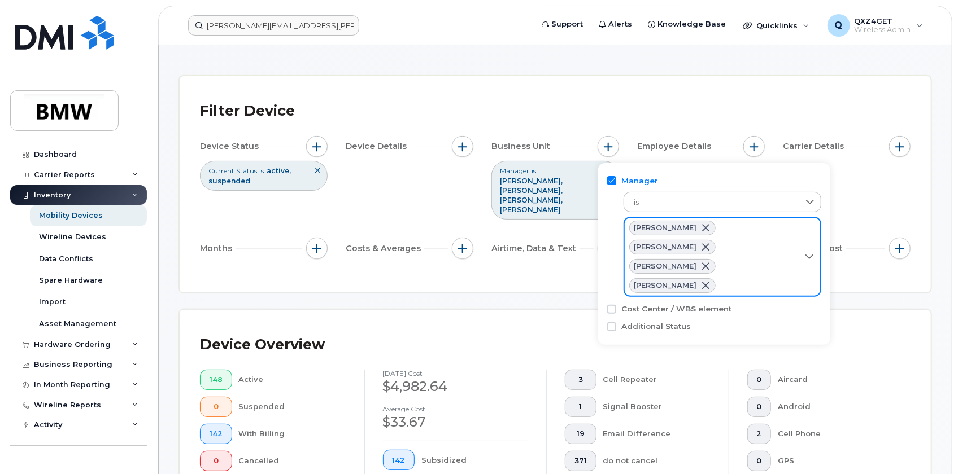
click at [735, 263] on div "[PERSON_NAME] [PERSON_NAME] [PERSON_NAME] [PERSON_NAME]" at bounding box center [711, 257] width 174 height 78
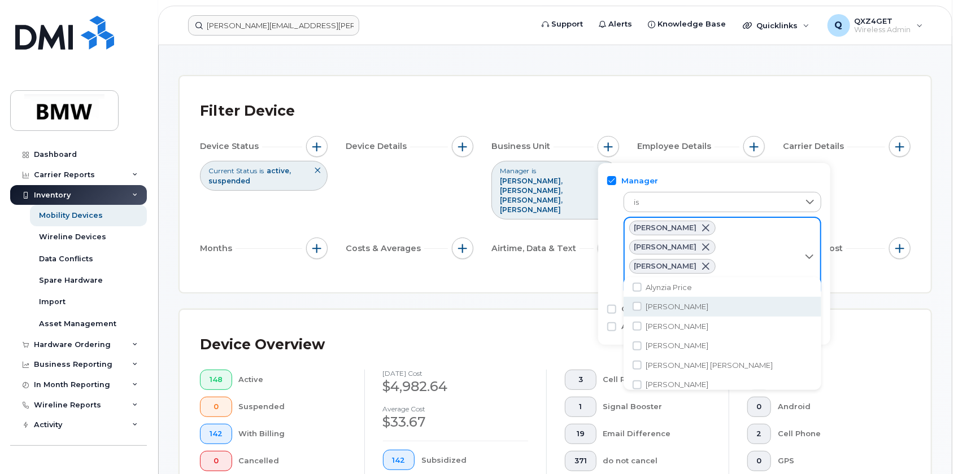
scroll to position [652, 0]
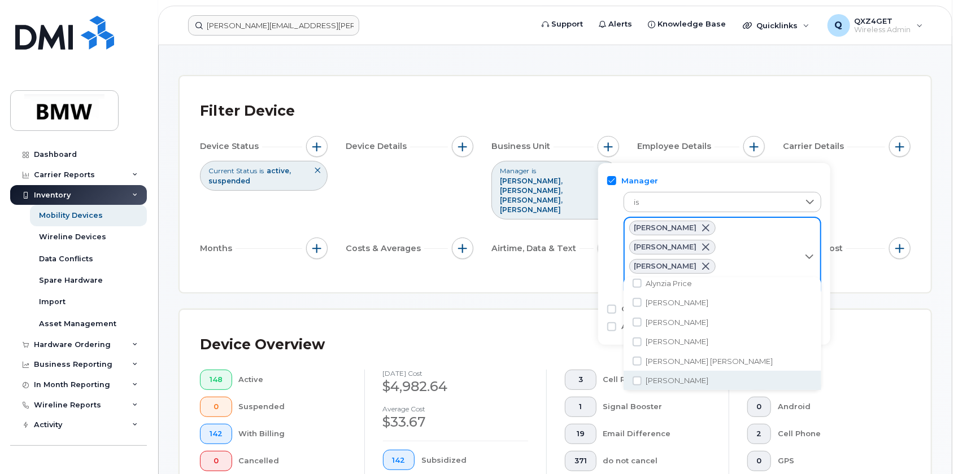
click at [643, 384] on li "[PERSON_NAME]" at bounding box center [722, 381] width 198 height 20
checkbox input "true"
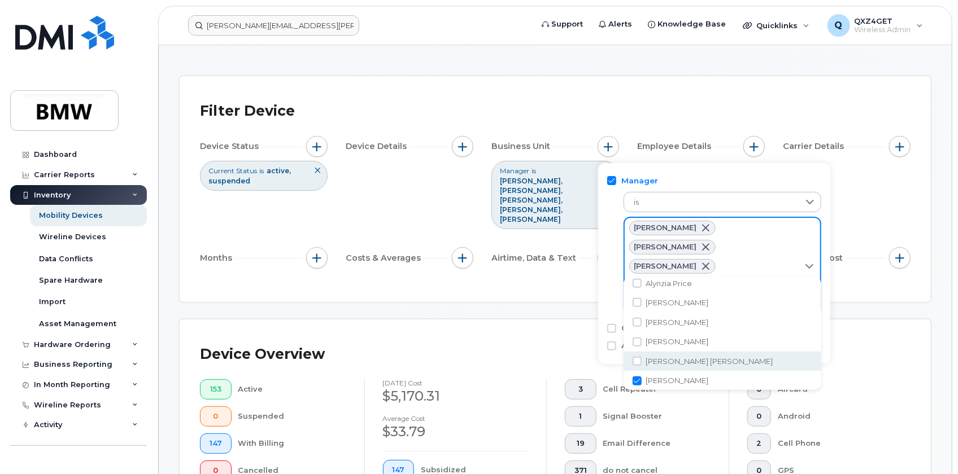
click at [808, 260] on div at bounding box center [808, 266] width 21 height 97
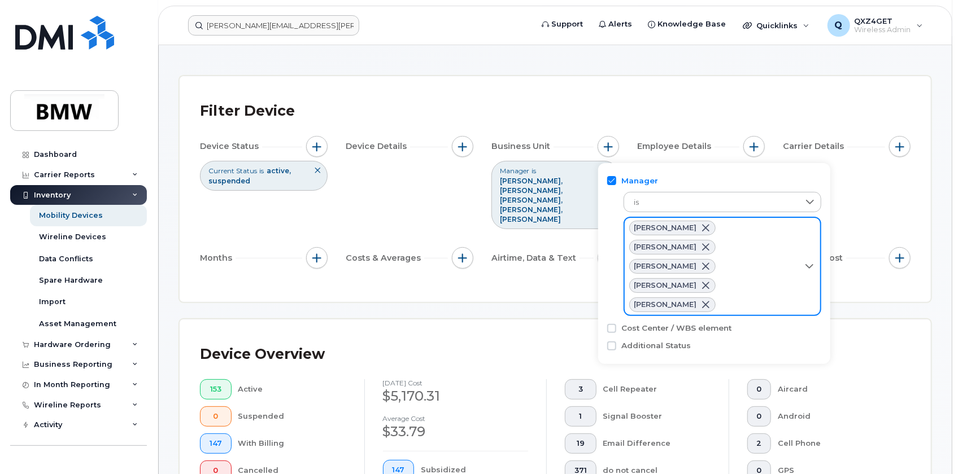
click at [753, 282] on div "Manager is [PERSON_NAME] [PERSON_NAME] [PERSON_NAME] [PERSON_NAME] [PERSON_NAME…" at bounding box center [714, 263] width 232 height 201
click at [715, 297] on div "[PERSON_NAME]" at bounding box center [671, 304] width 86 height 15
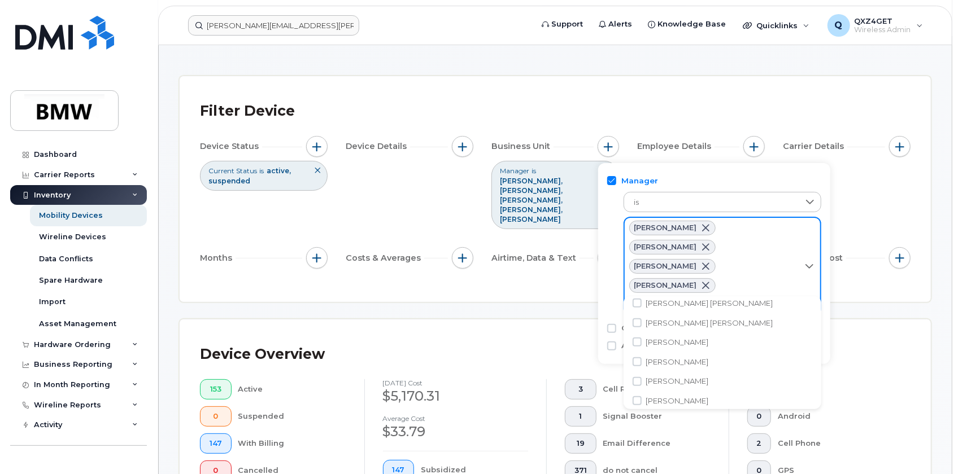
scroll to position [9082, 0]
checkbox input "true"
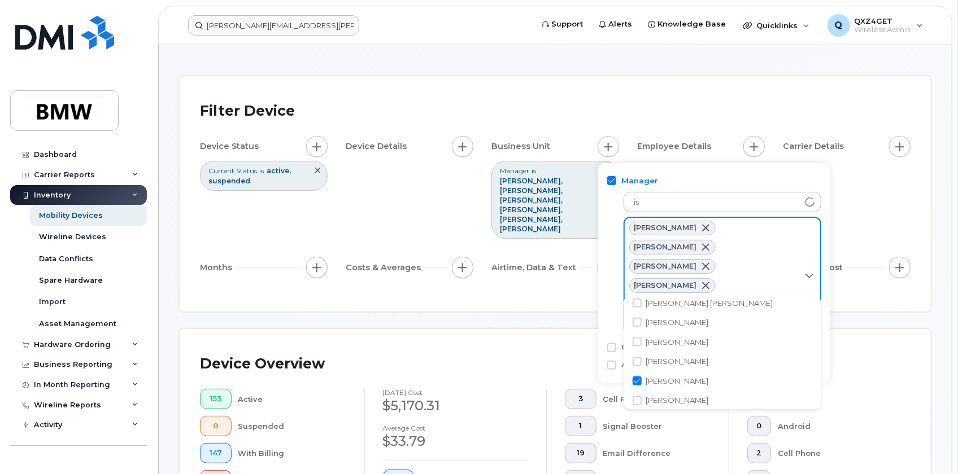
scroll to position [301, 0]
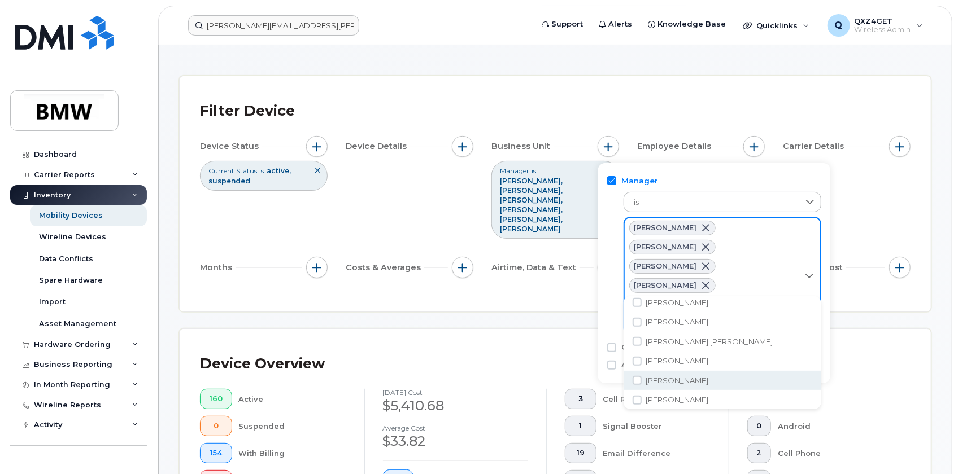
checkbox input "true"
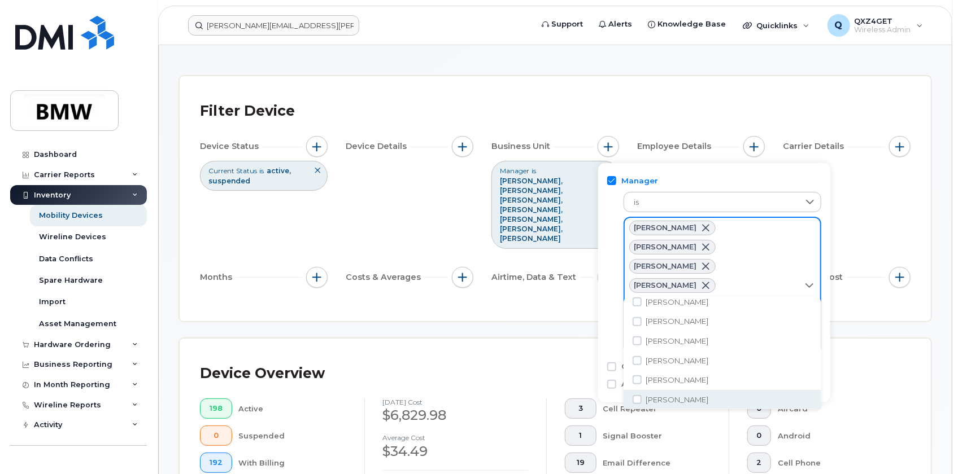
scroll to position [1413, 0]
checkbox input "true"
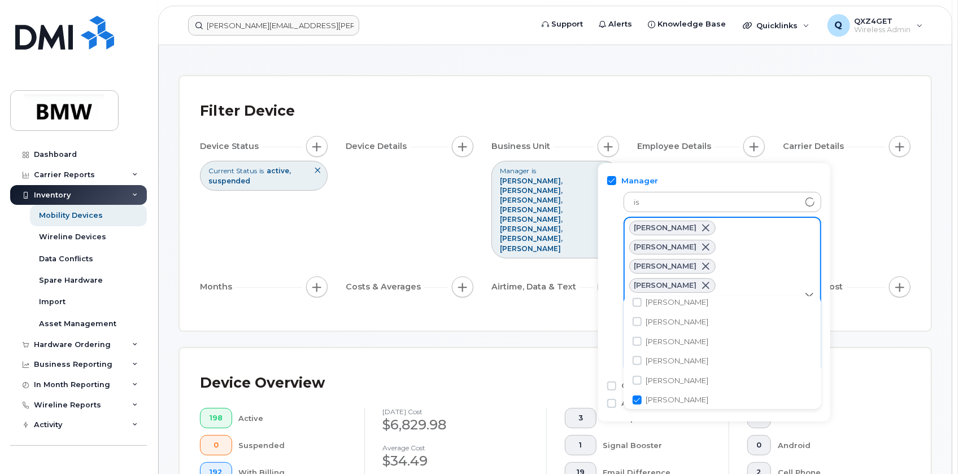
scroll to position [1199, 0]
checkbox input "true"
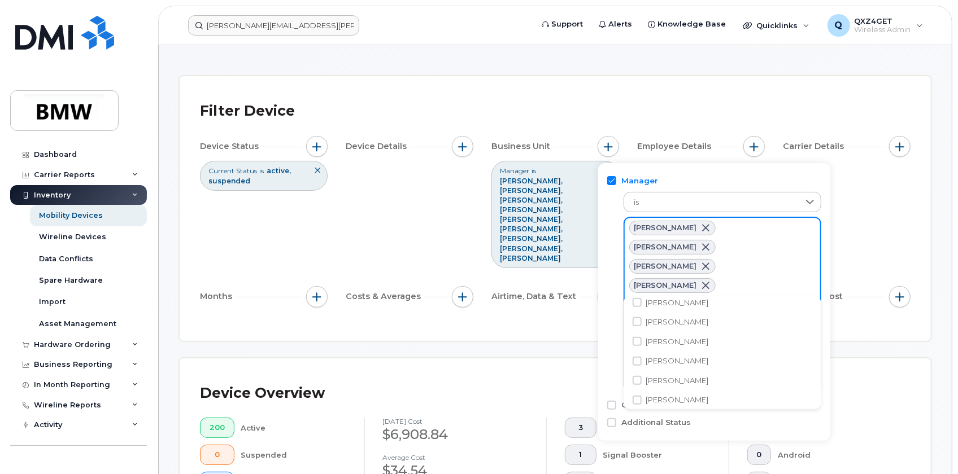
scroll to position [5296, 0]
checkbox input "true"
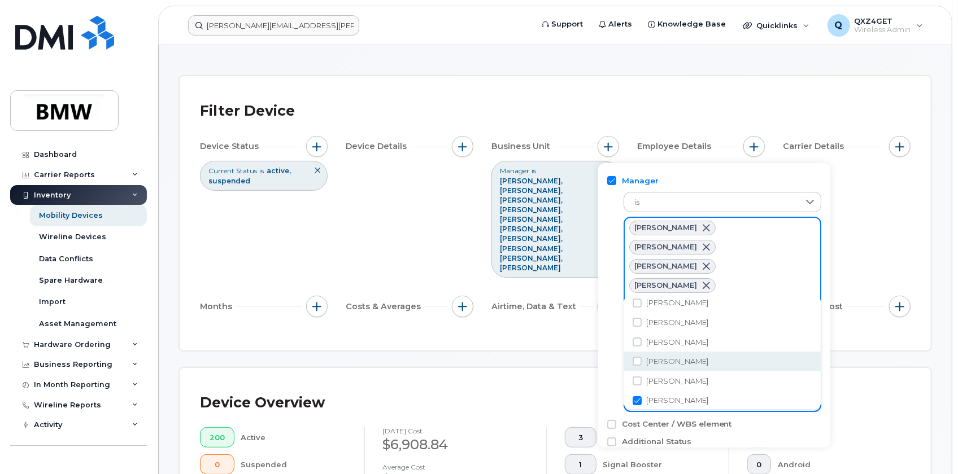
click at [857, 388] on div "Device Overview" at bounding box center [555, 402] width 710 height 29
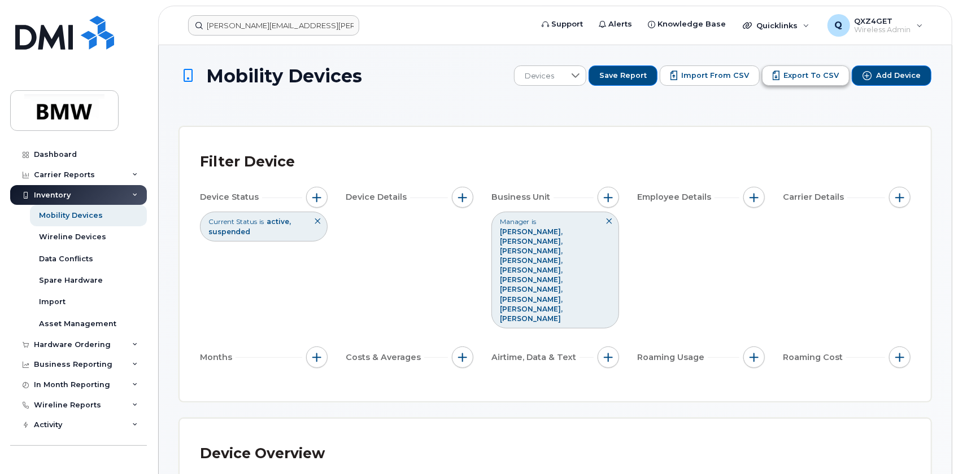
click at [819, 77] on span "Export to CSV" at bounding box center [810, 76] width 55 height 10
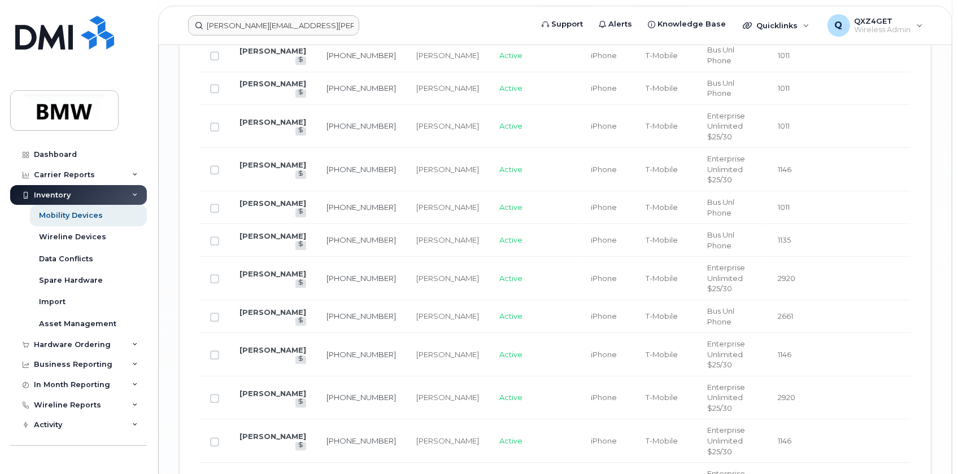
scroll to position [2035, 0]
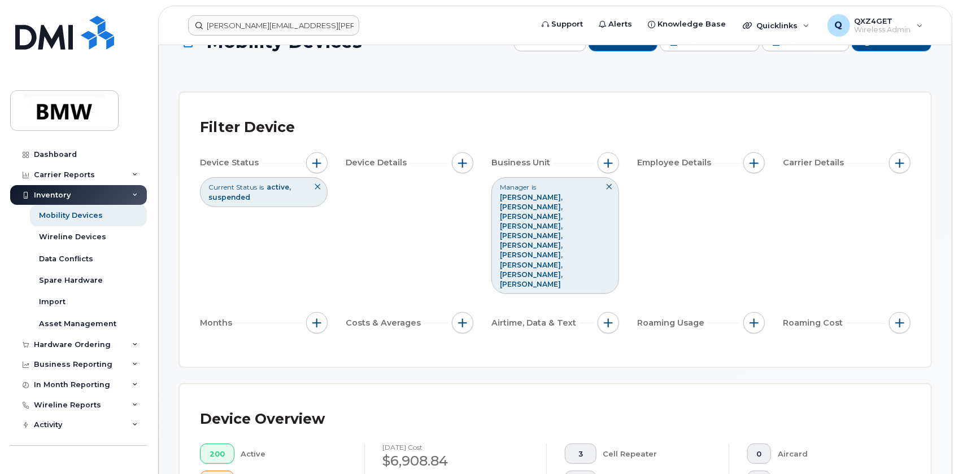
scroll to position [0, 0]
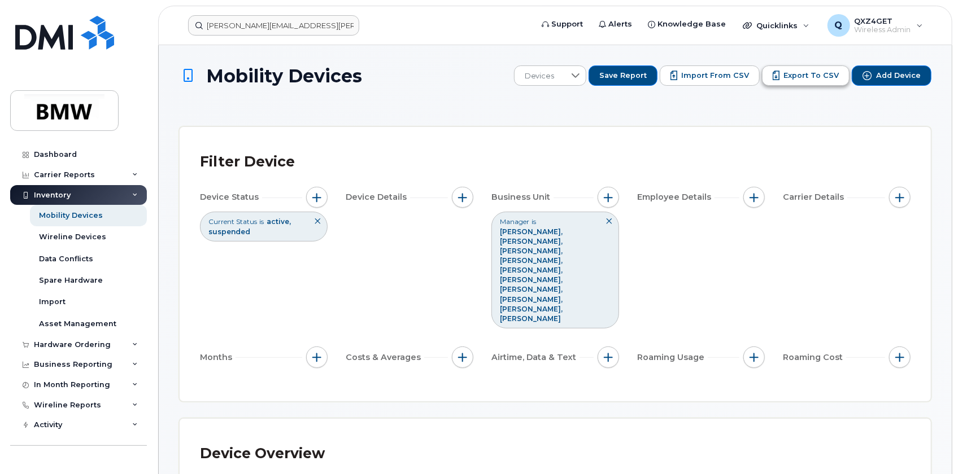
click at [797, 79] on span "Export to CSV" at bounding box center [810, 76] width 55 height 10
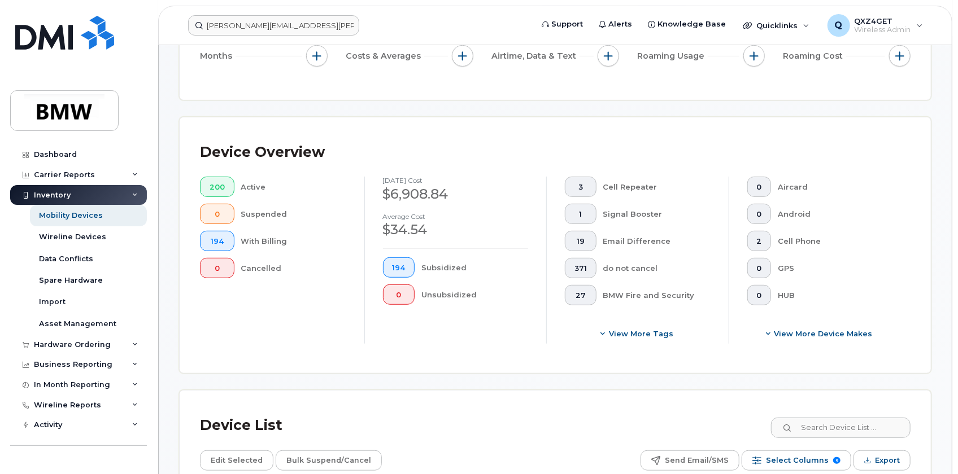
scroll to position [462, 0]
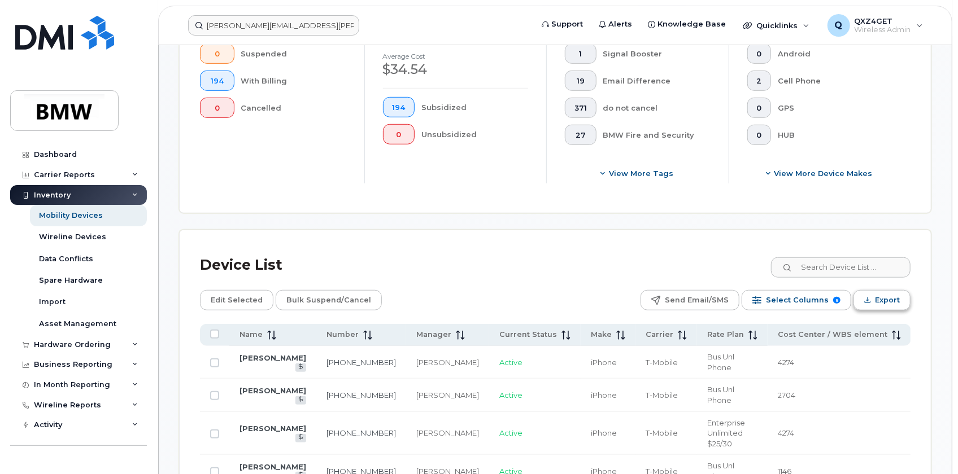
click at [881, 292] on span "Export" at bounding box center [887, 300] width 25 height 17
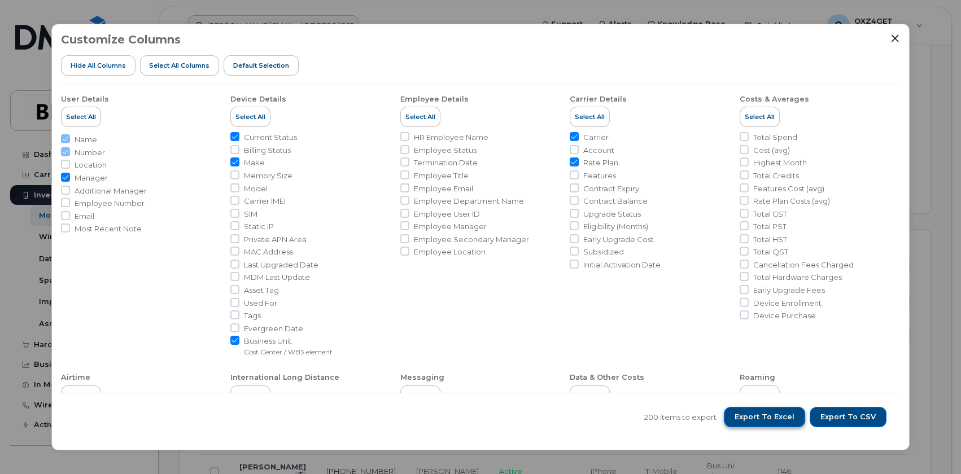
click at [776, 416] on span "Export to Excel" at bounding box center [765, 417] width 60 height 10
click at [412, 20] on div "Customize Columns Hide All Columns Select all Columns Default Selection User De…" at bounding box center [480, 237] width 961 height 474
